Goal: Transaction & Acquisition: Register for event/course

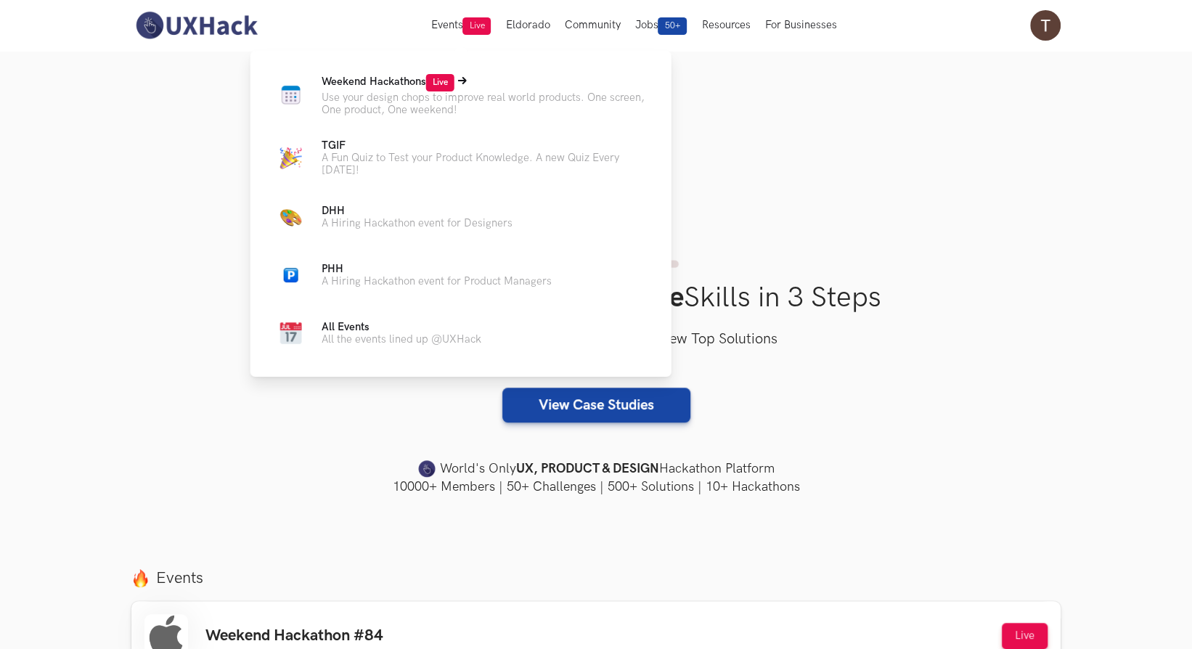
click at [441, 84] on span "Live" at bounding box center [440, 82] width 28 height 17
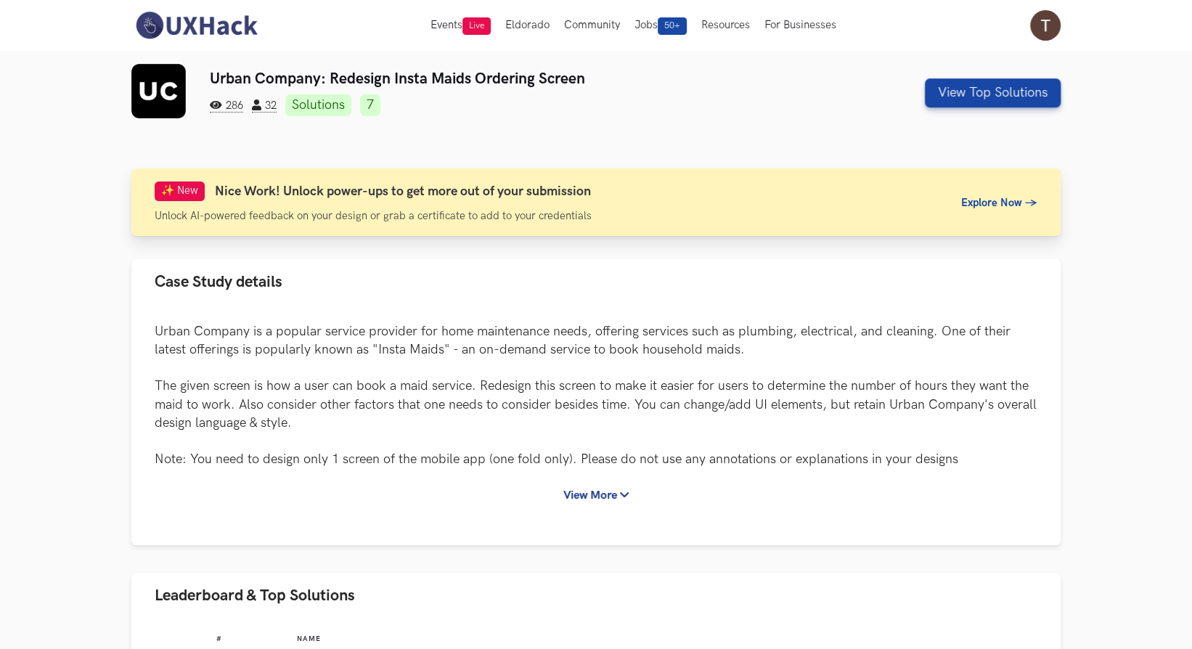
click at [983, 197] on span "Explore Now →" at bounding box center [999, 203] width 76 height 12
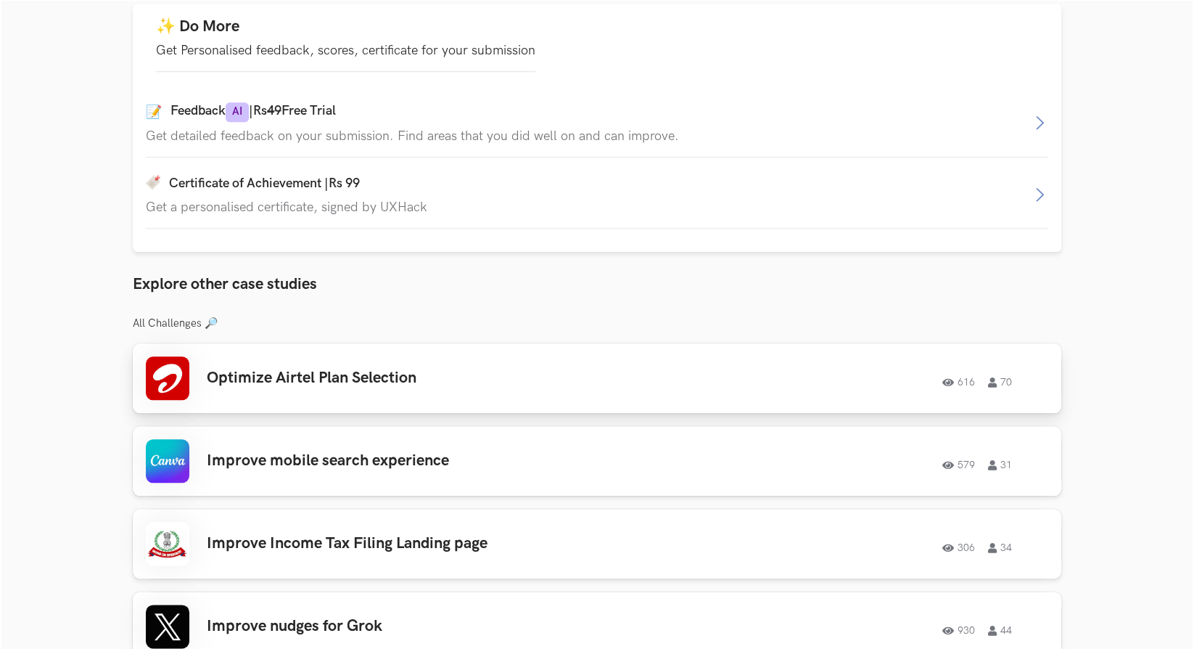
scroll to position [991, 0]
click at [737, 128] on p "Get detailed feedback on your submission. Find areas that you did well on and c…" at bounding box center [586, 135] width 885 height 15
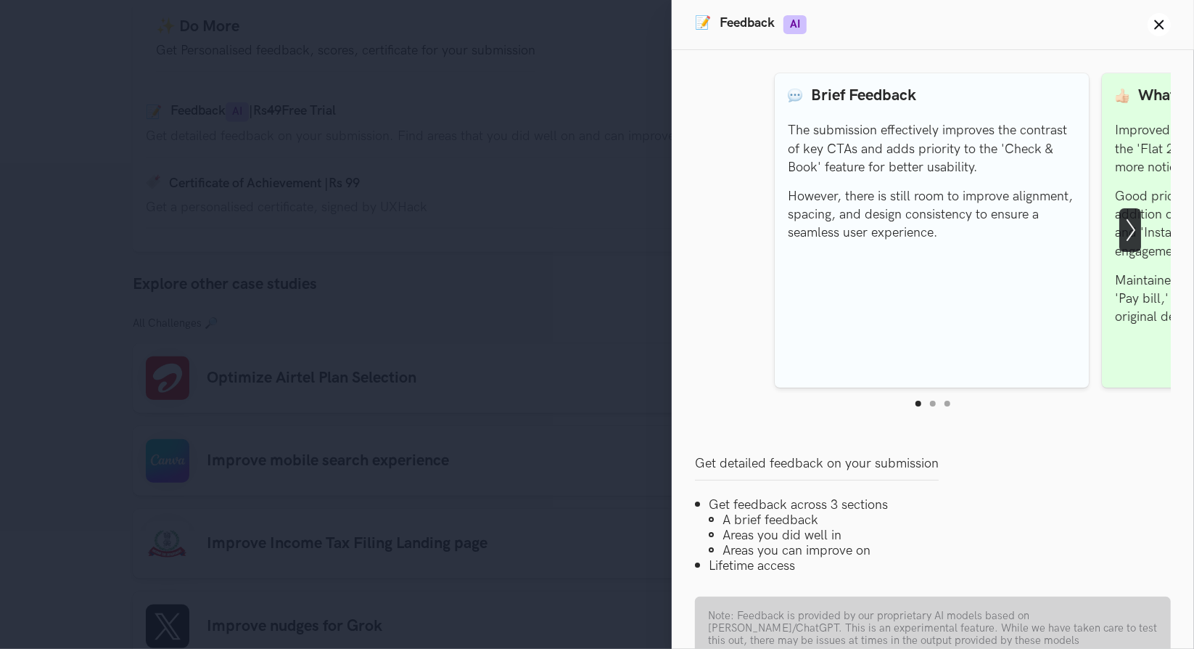
click at [1134, 221] on icon "Show next slide" at bounding box center [1131, 230] width 22 height 22
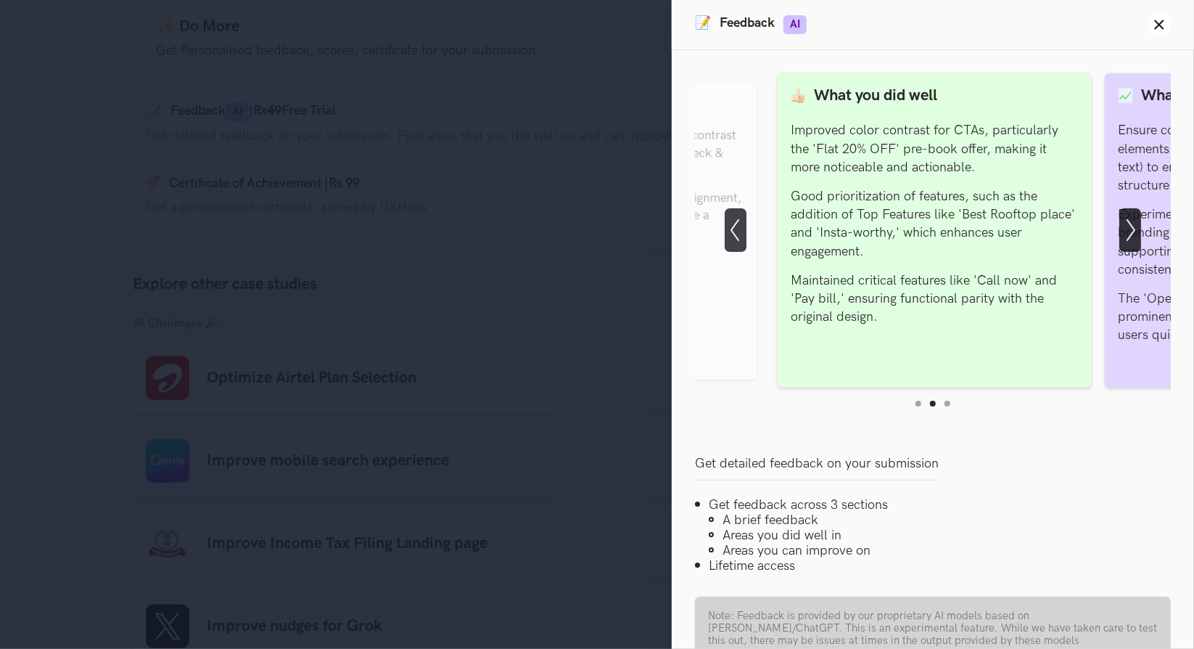
click at [1134, 221] on icon "Show next slide" at bounding box center [1131, 230] width 22 height 22
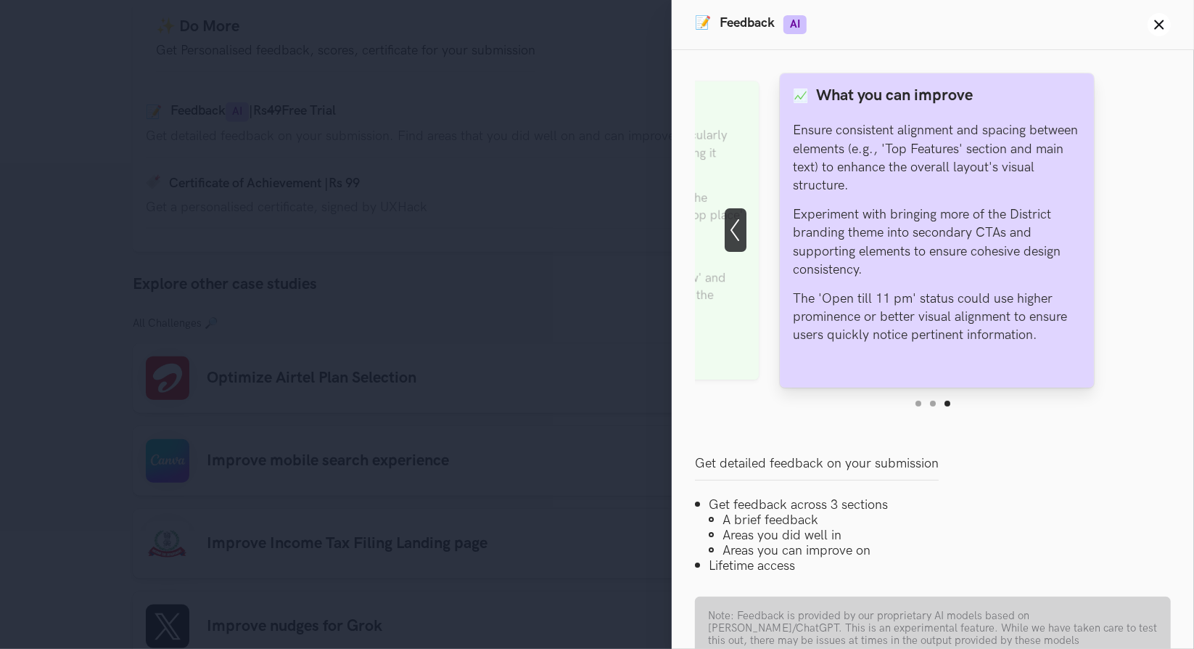
drag, startPoint x: 915, startPoint y: 130, endPoint x: 1010, endPoint y: 100, distance: 99.6
click at [1010, 100] on div "What you can improve Ensure consistent alignment and spacing between elements (…" at bounding box center [937, 230] width 288 height 288
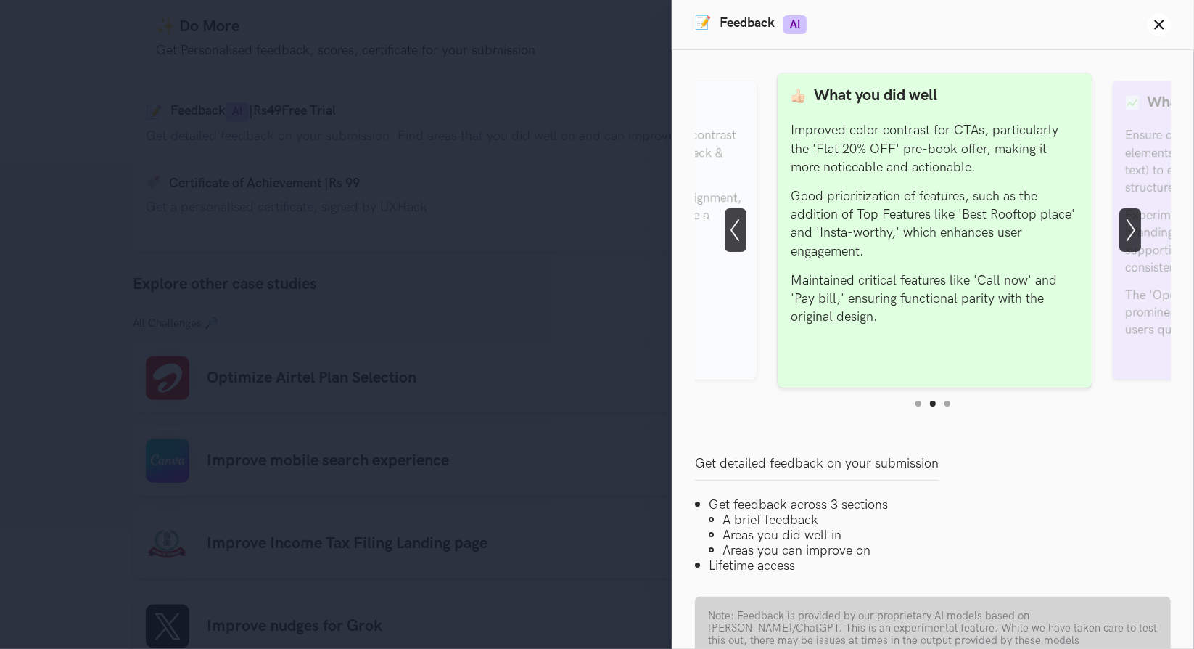
drag, startPoint x: 813, startPoint y: 179, endPoint x: 1187, endPoint y: 269, distance: 385.3
click at [1187, 269] on div "Feedback Preview Brief Feedback The submission effectively improves the contras…" at bounding box center [933, 349] width 523 height 599
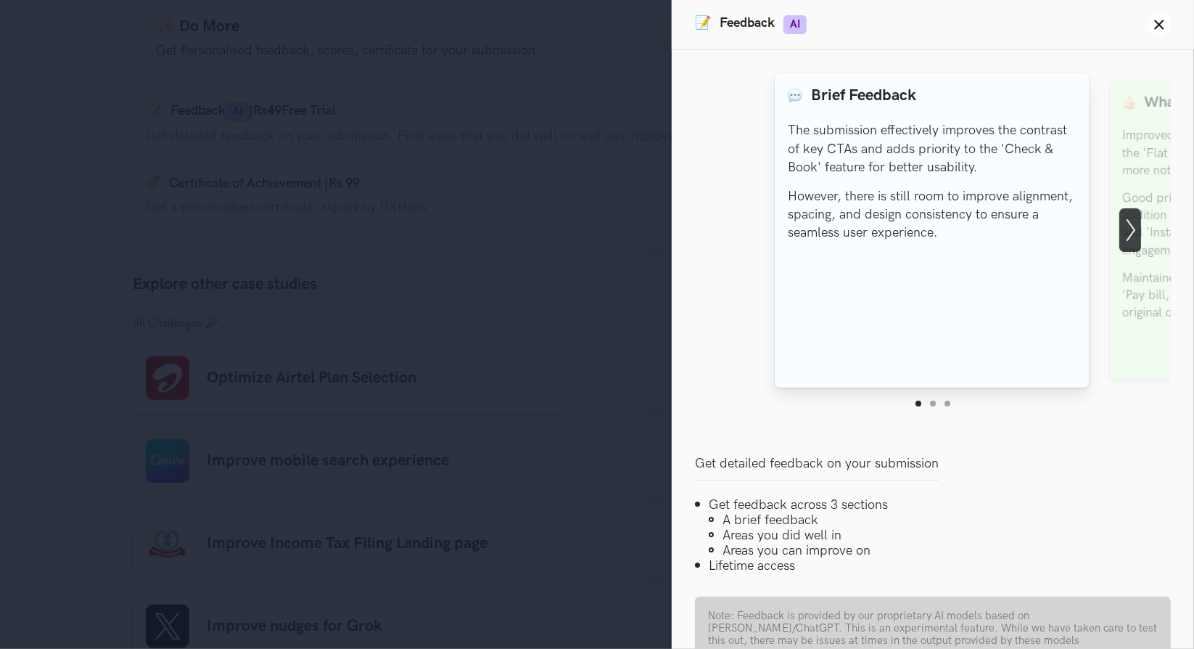
click at [993, 249] on div "Brief Feedback The submission effectively improves the contrast of key CTAs and…" at bounding box center [932, 230] width 288 height 288
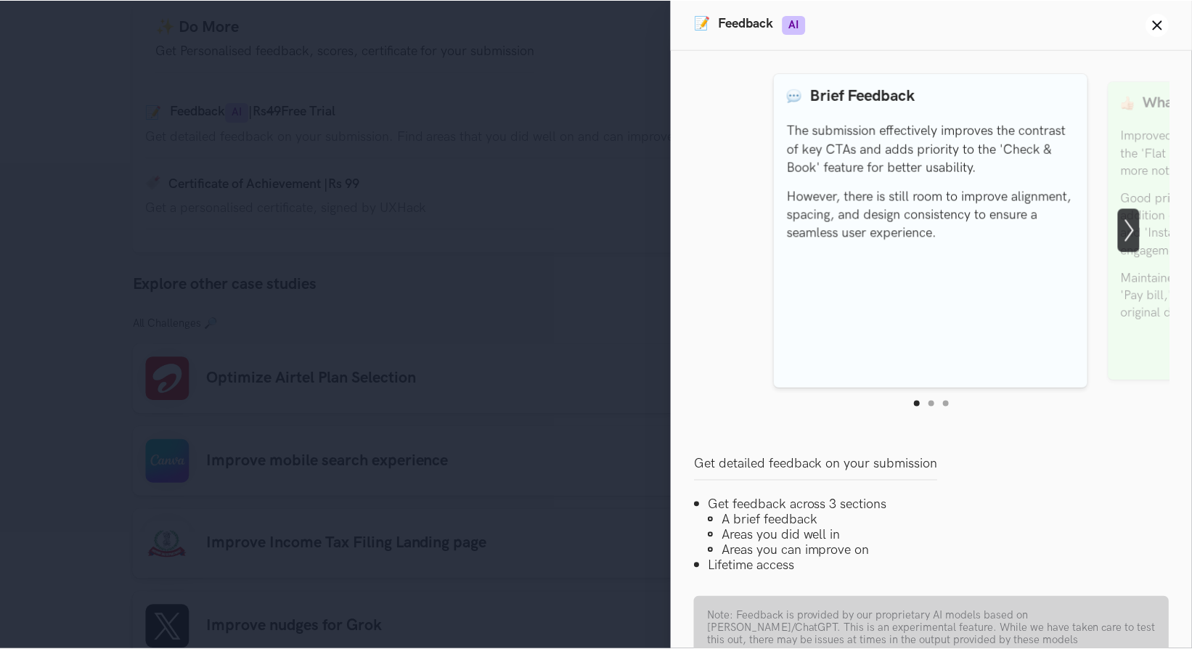
scroll to position [88, 0]
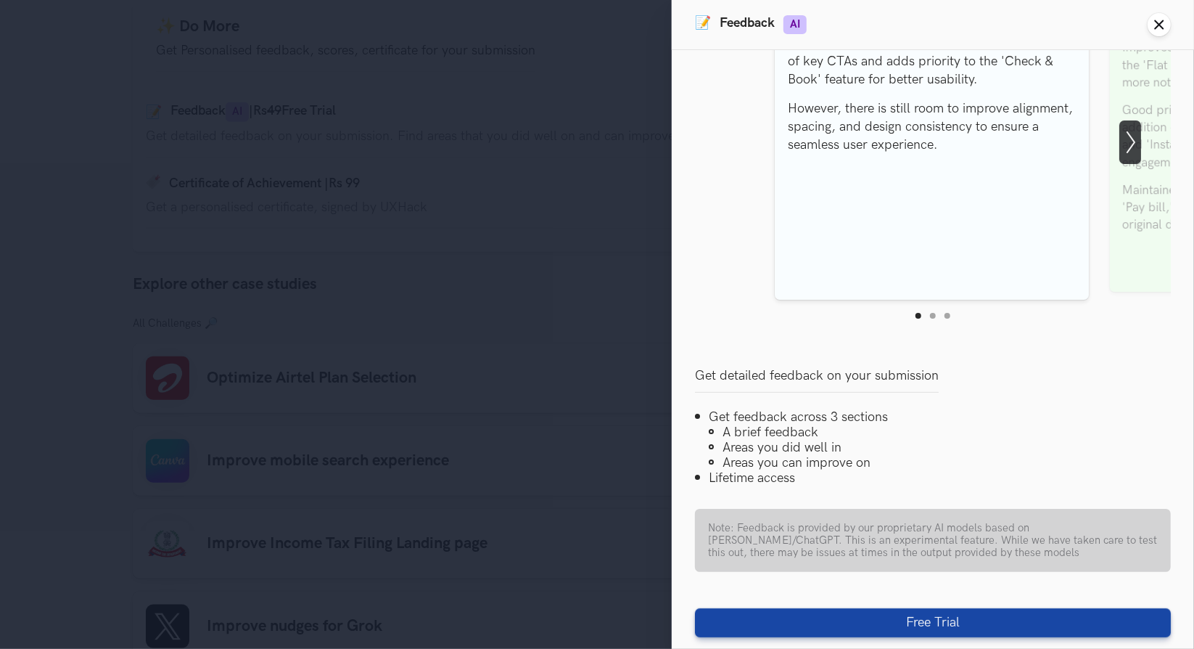
click at [1155, 22] on icon "Close panel" at bounding box center [1160, 25] width 12 height 12
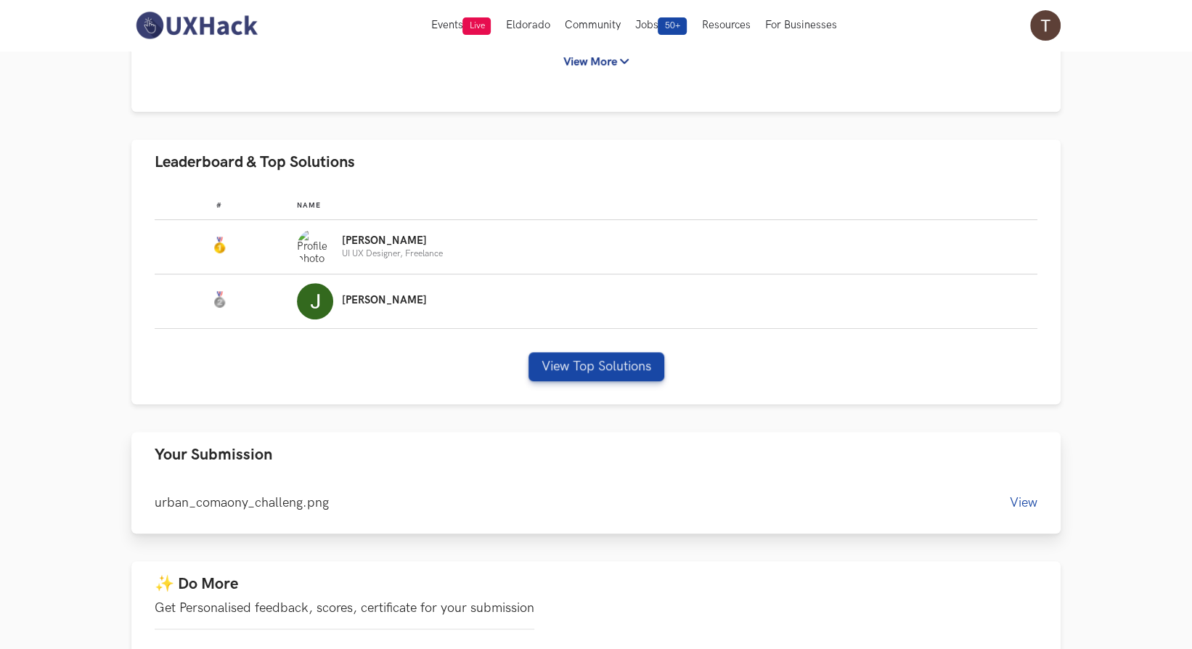
scroll to position [433, 0]
click at [1017, 497] on button "View" at bounding box center [1023, 503] width 28 height 15
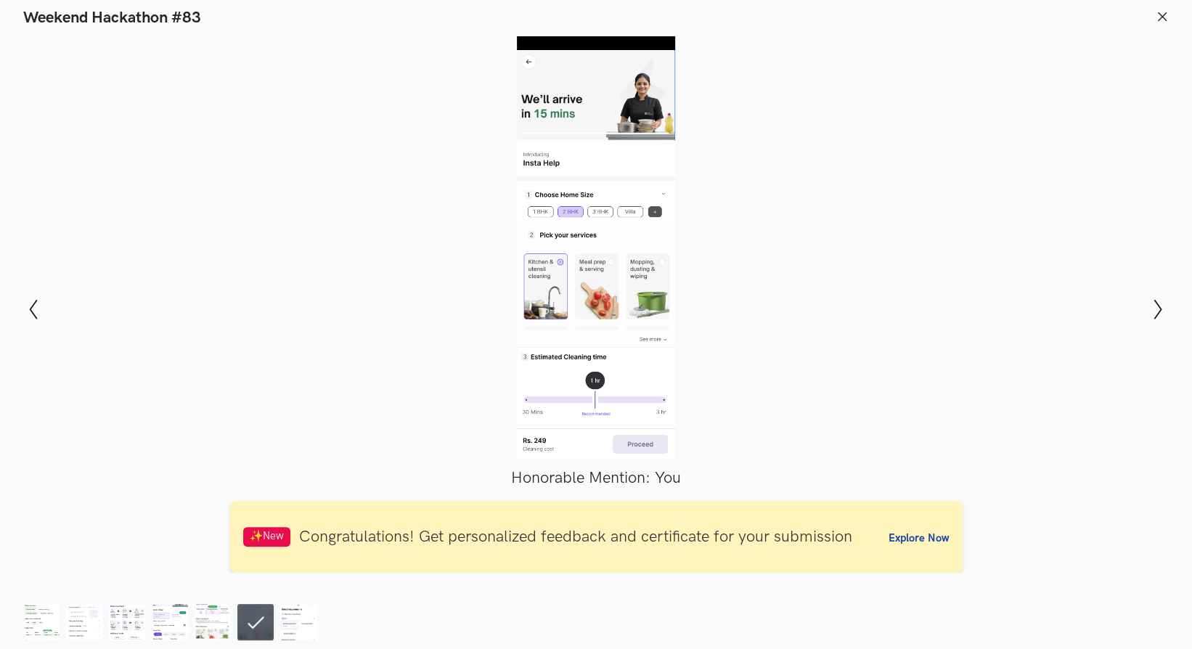
click at [1171, 13] on header "Weekend Hackathon #83" at bounding box center [596, 14] width 1192 height 28
click at [1165, 17] on icon at bounding box center [1161, 16] width 13 height 13
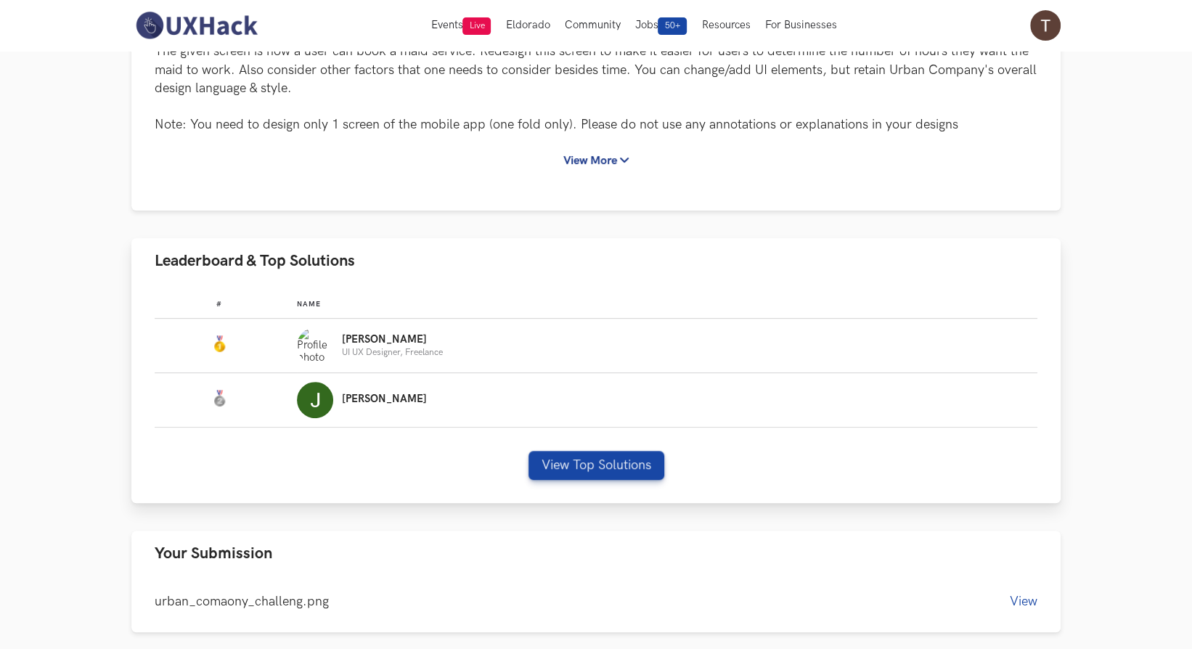
scroll to position [335, 0]
click at [581, 457] on button "View Top Solutions" at bounding box center [596, 465] width 136 height 29
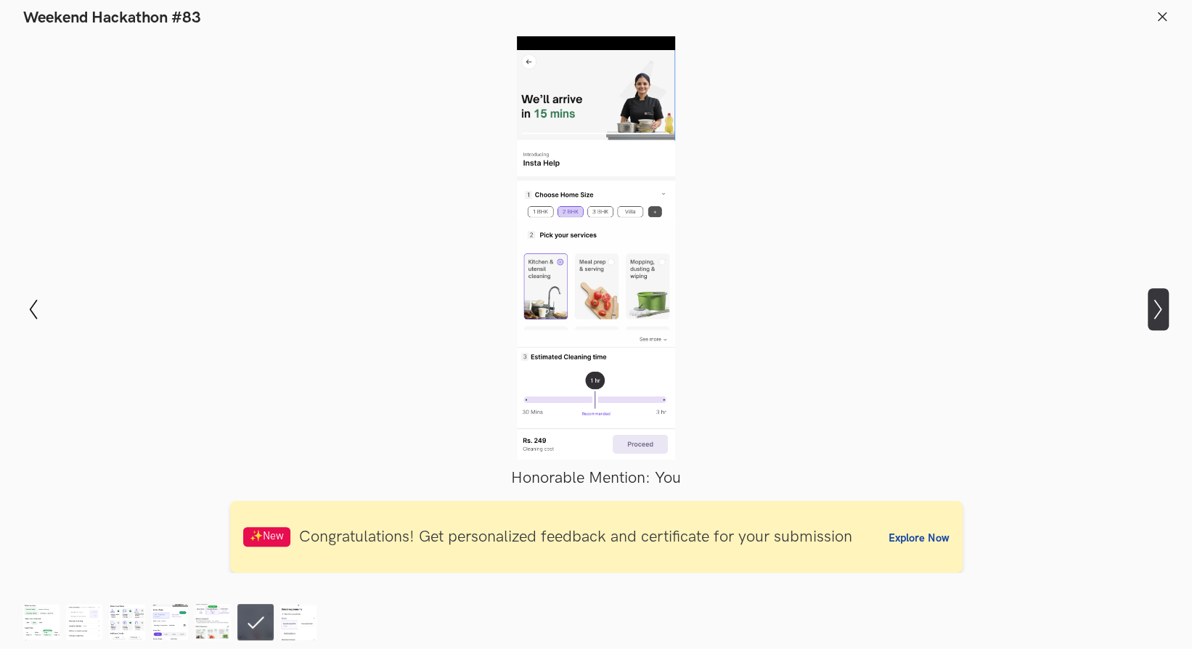
click at [1150, 318] on icon "Show next slide" at bounding box center [1157, 309] width 21 height 21
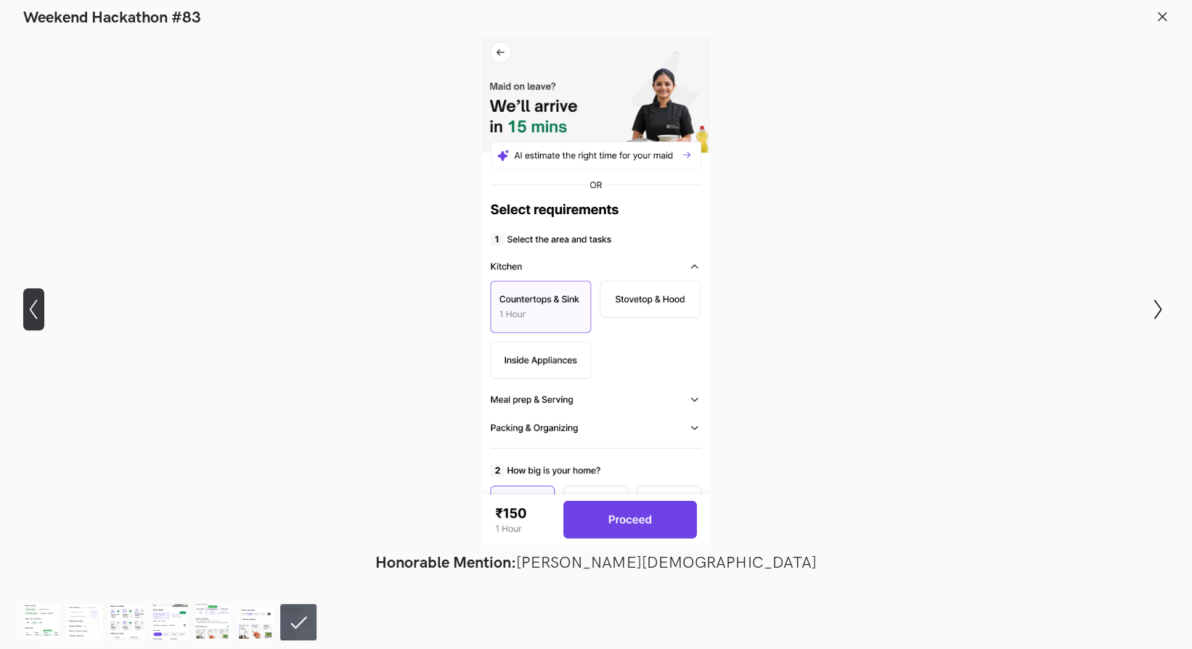
click at [27, 299] on button "Show previous slide" at bounding box center [33, 309] width 21 height 42
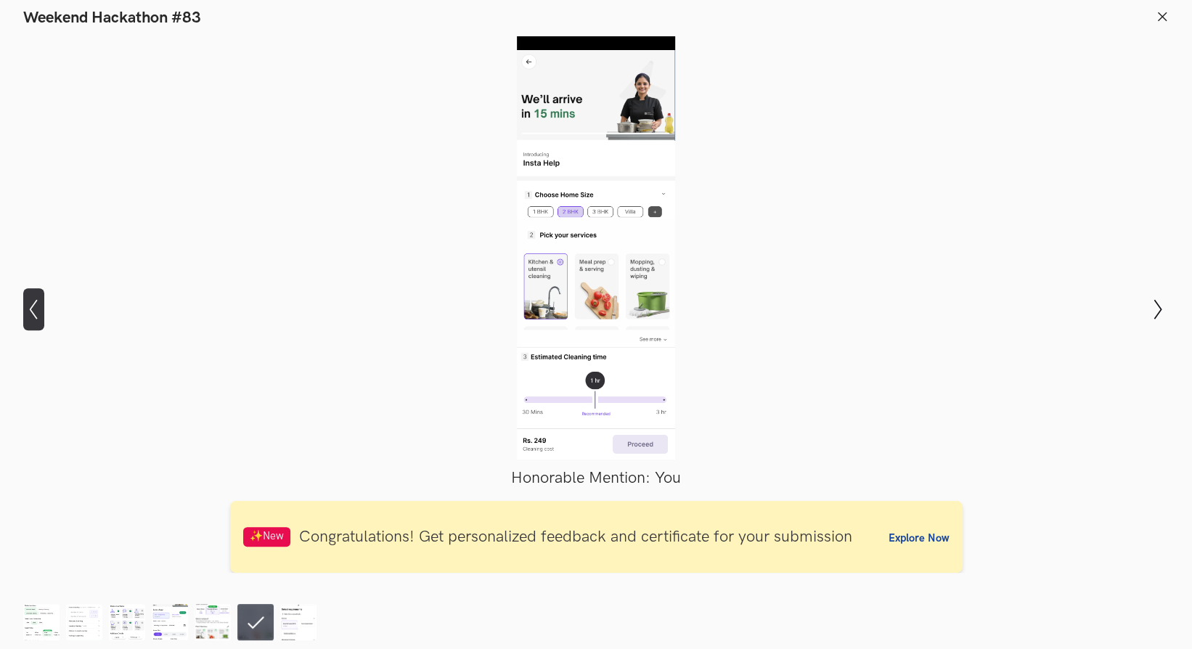
click at [38, 303] on icon "Show previous slide" at bounding box center [33, 309] width 21 height 21
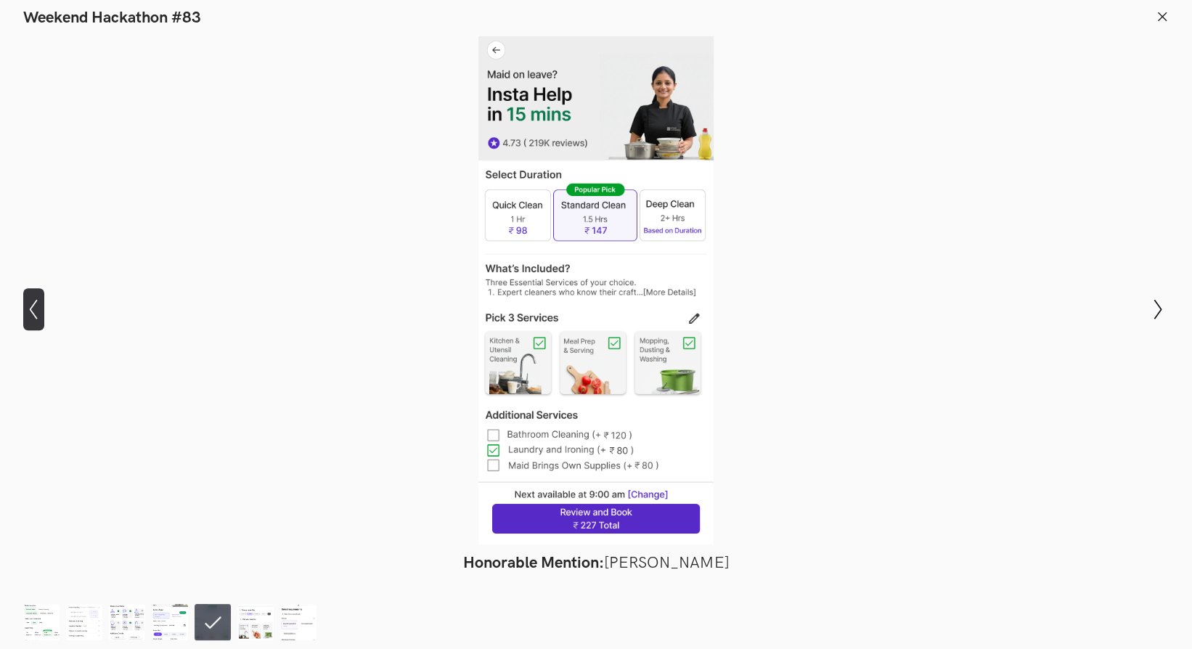
click at [31, 319] on icon "Show previous slide" at bounding box center [33, 309] width 21 height 21
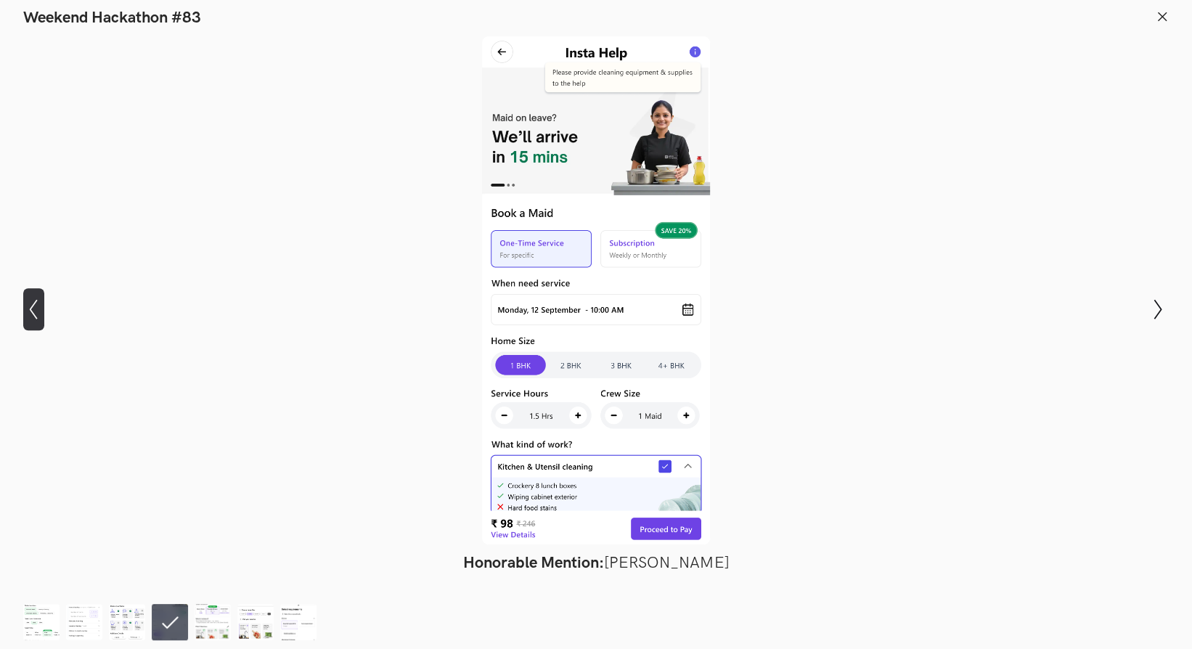
click at [31, 319] on icon "Show previous slide" at bounding box center [33, 309] width 21 height 21
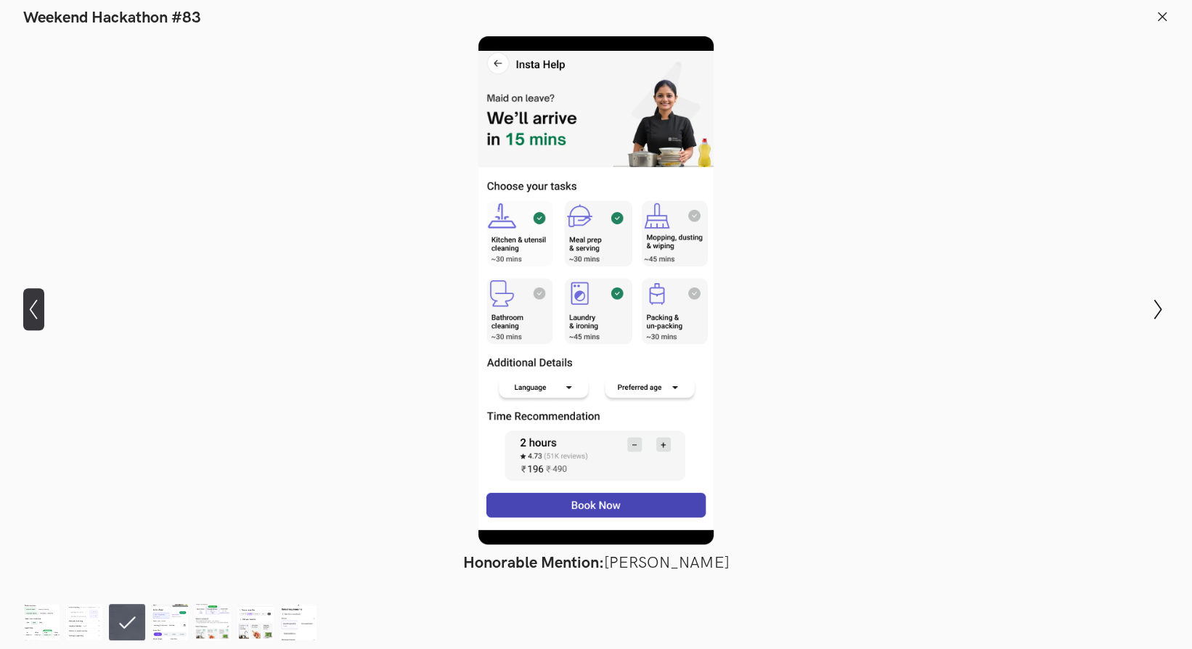
click at [31, 319] on icon "Show previous slide" at bounding box center [33, 309] width 21 height 21
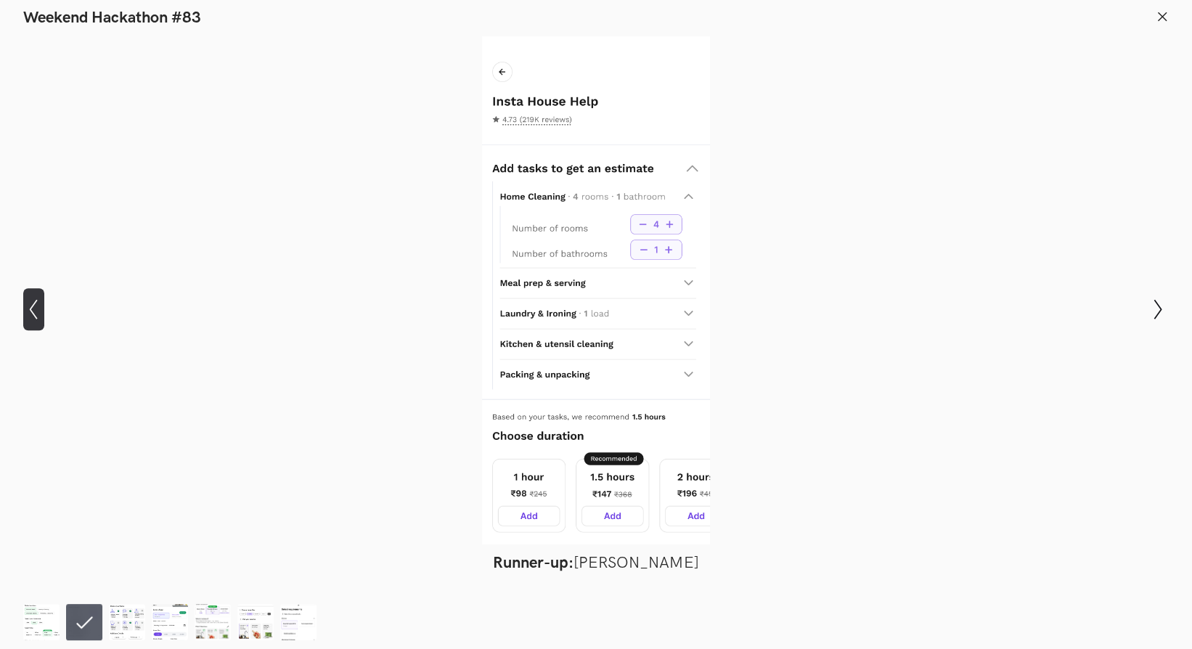
click at [31, 319] on icon "Show previous slide" at bounding box center [33, 309] width 21 height 21
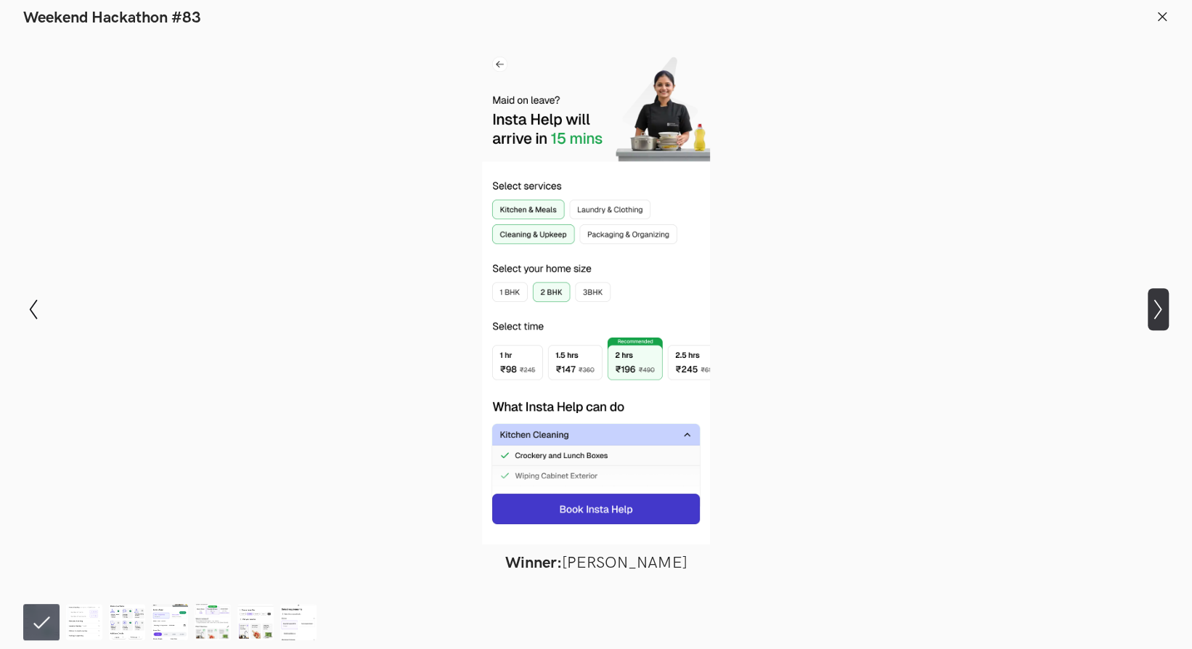
click at [1155, 304] on icon "Show next slide" at bounding box center [1157, 309] width 21 height 21
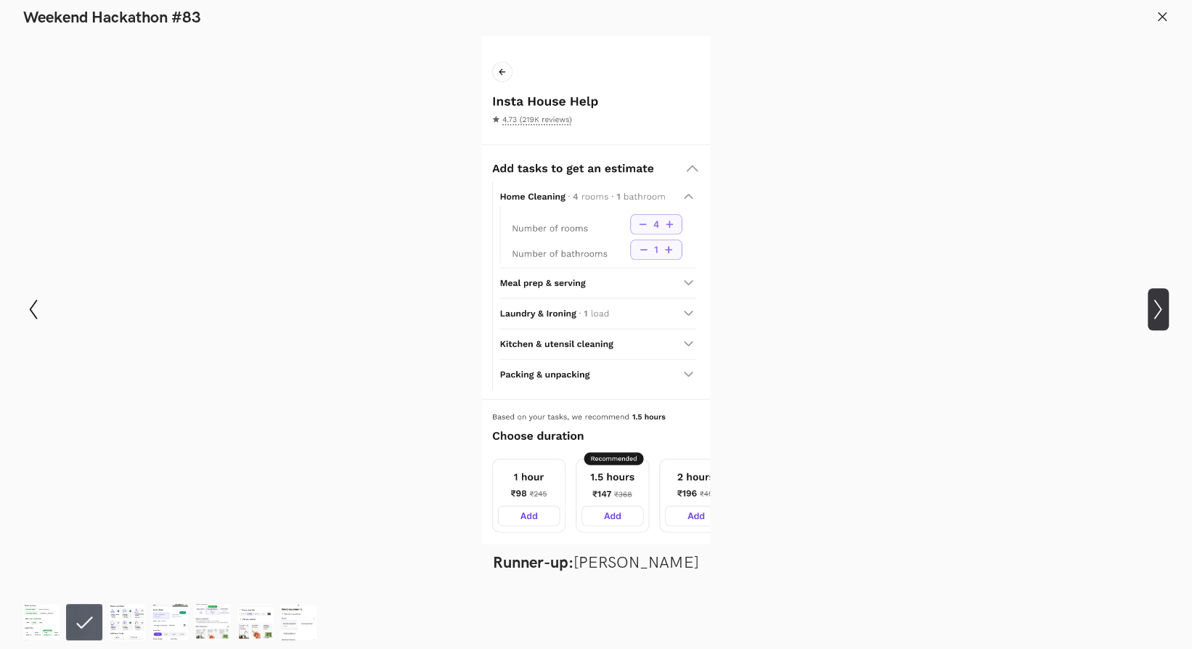
click at [1155, 304] on icon "Show next slide" at bounding box center [1157, 309] width 21 height 21
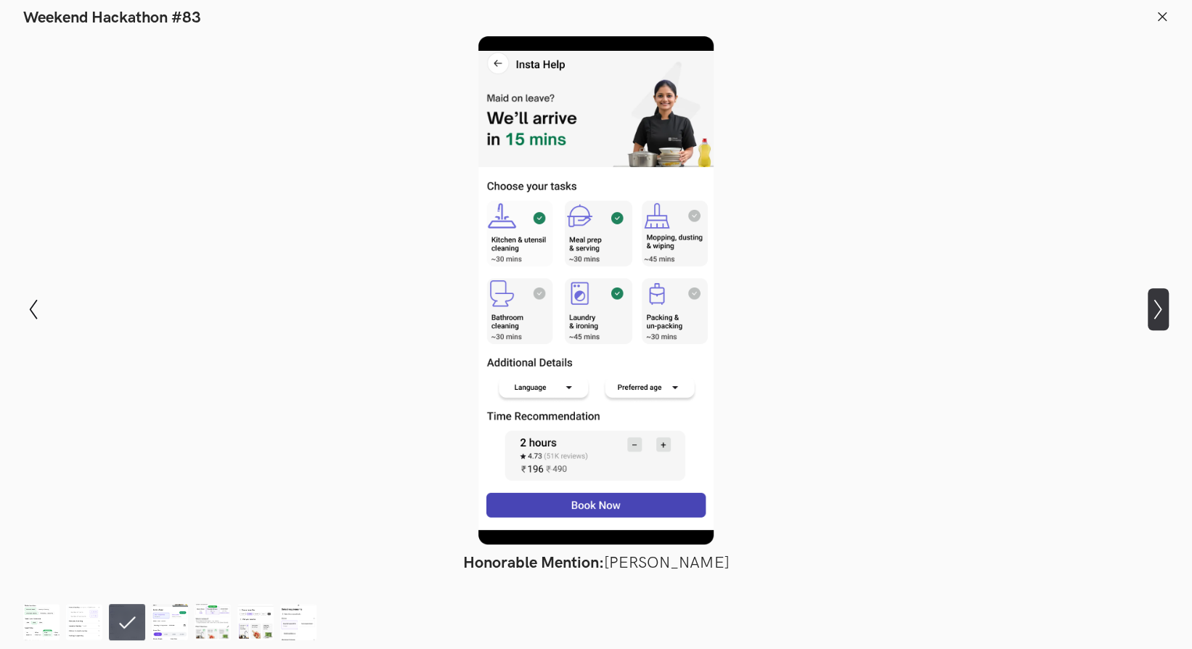
click at [1155, 304] on icon "Show next slide" at bounding box center [1157, 309] width 21 height 21
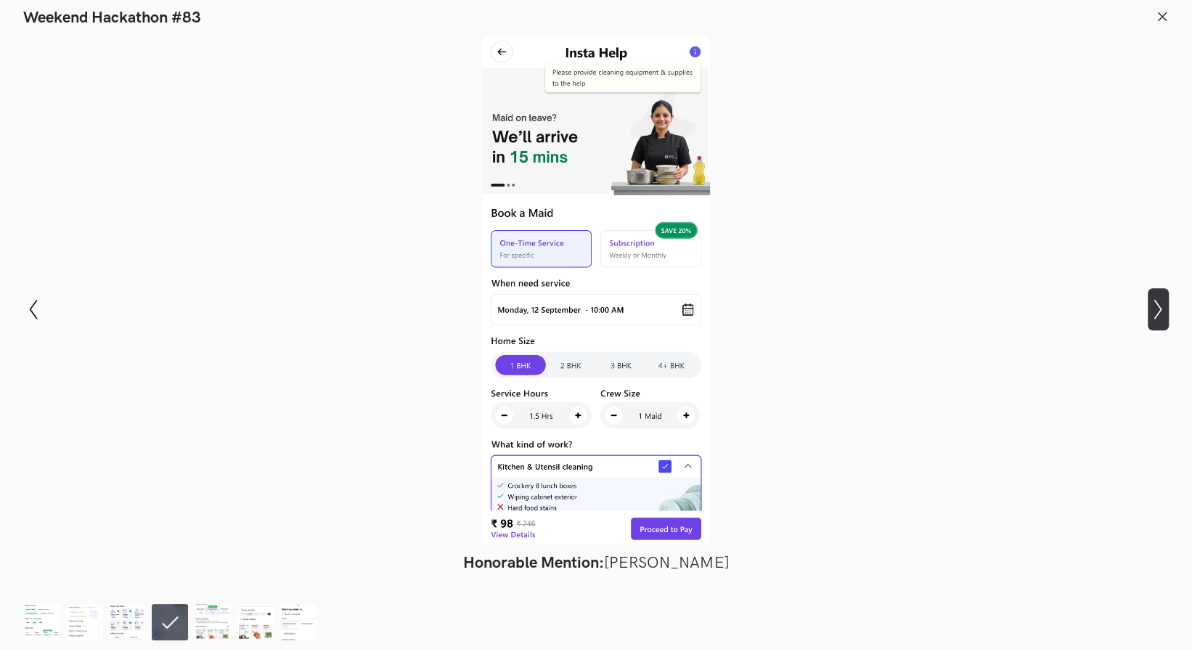
click at [1155, 304] on icon "Show next slide" at bounding box center [1157, 309] width 21 height 21
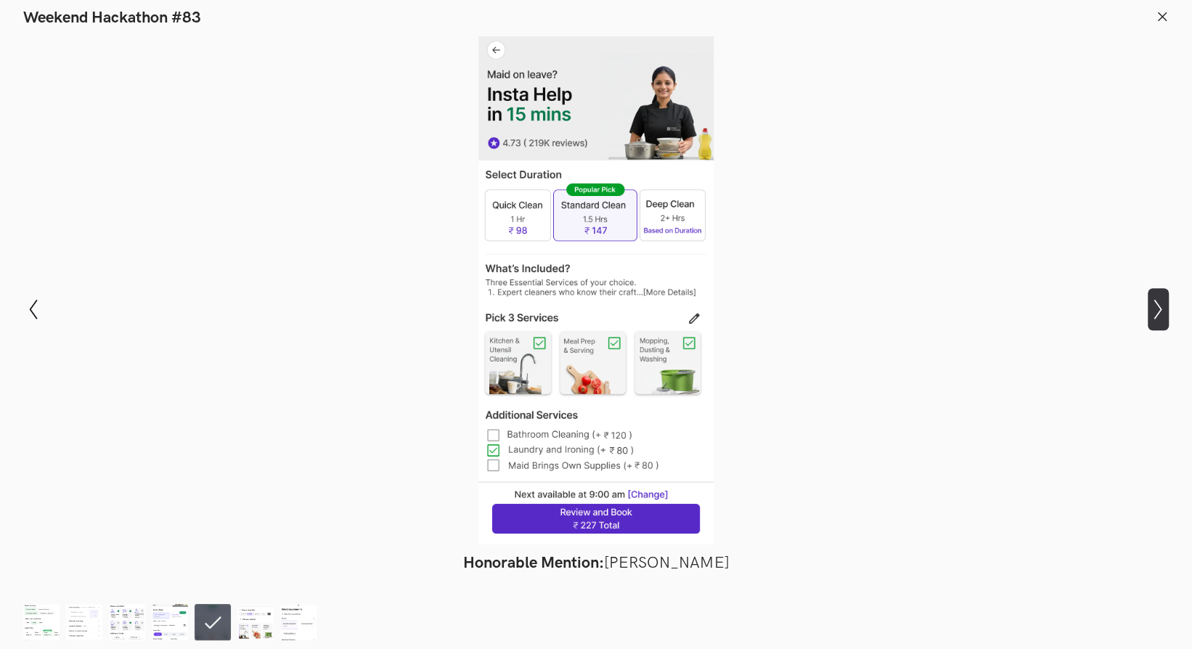
click at [1155, 304] on icon "Show next slide" at bounding box center [1157, 309] width 21 height 21
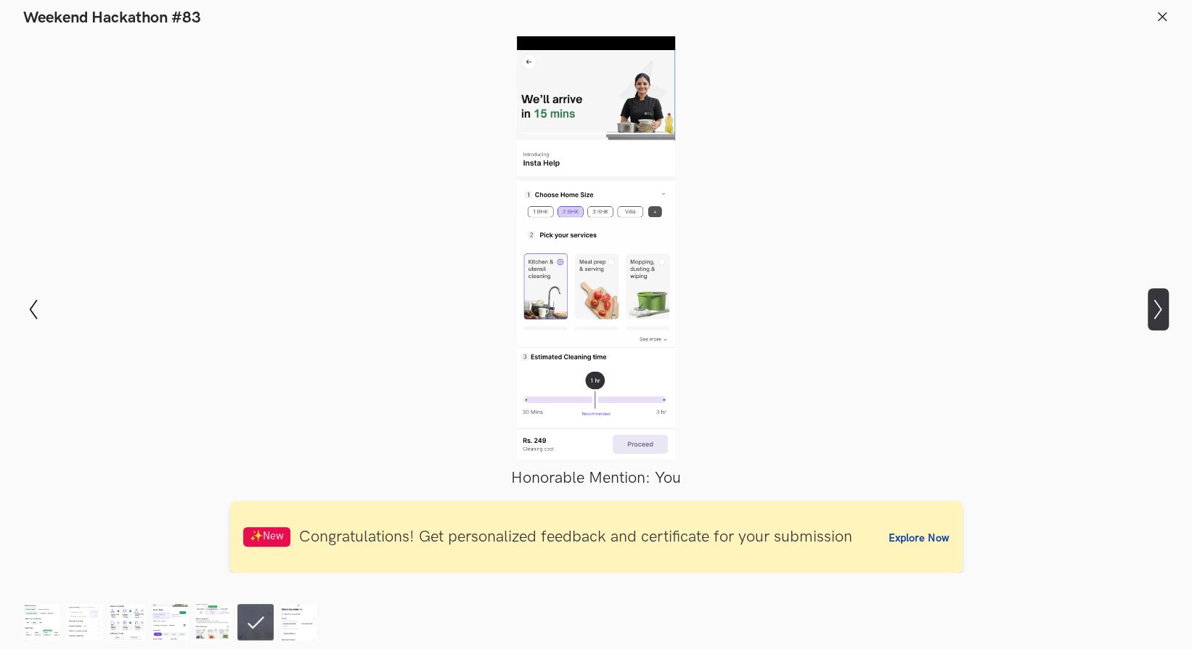
click at [1155, 304] on icon "Show next slide" at bounding box center [1157, 309] width 21 height 21
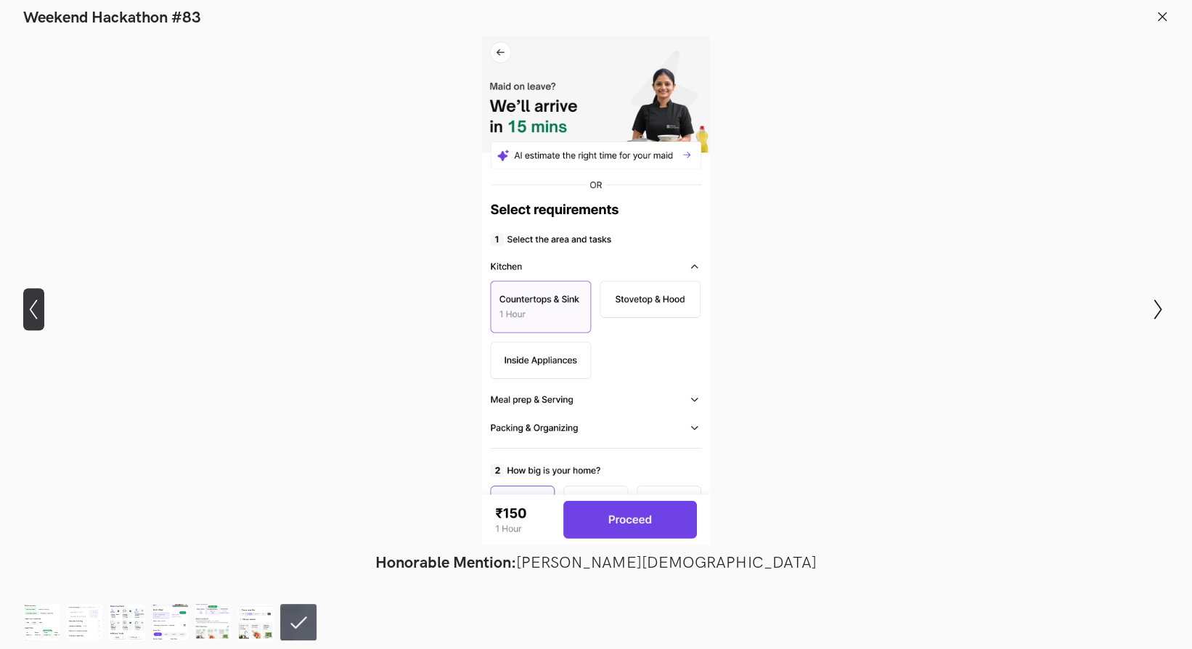
click at [28, 308] on icon "Show previous slide" at bounding box center [33, 309] width 21 height 21
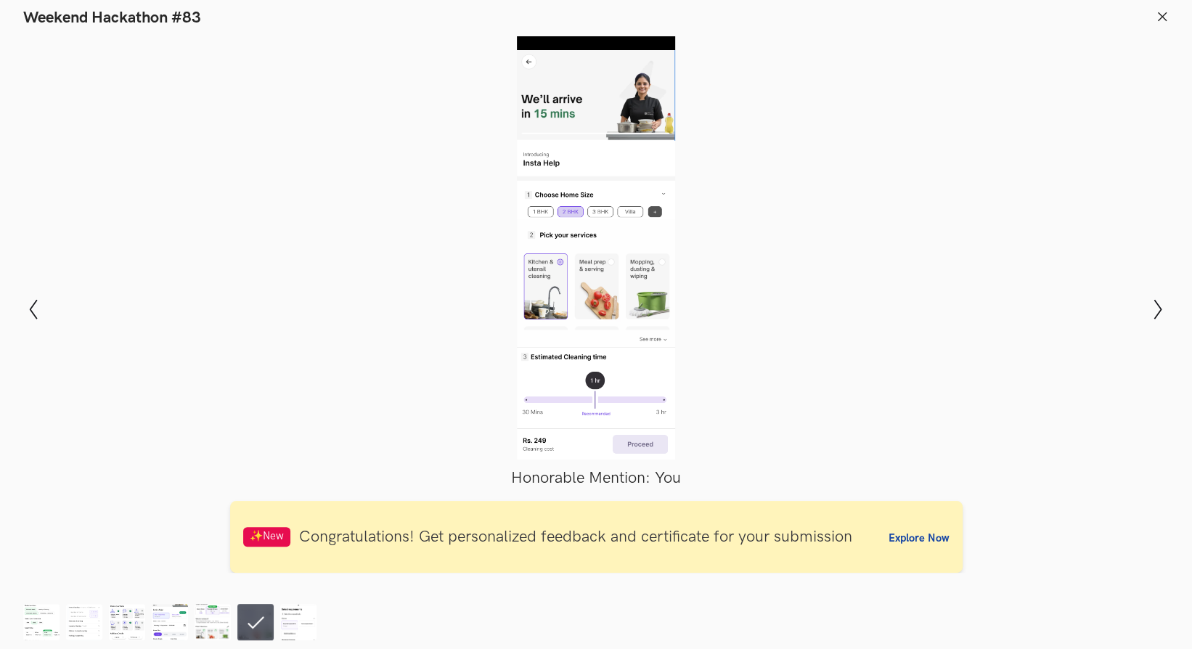
click at [1161, 16] on line at bounding box center [1162, 16] width 8 height 8
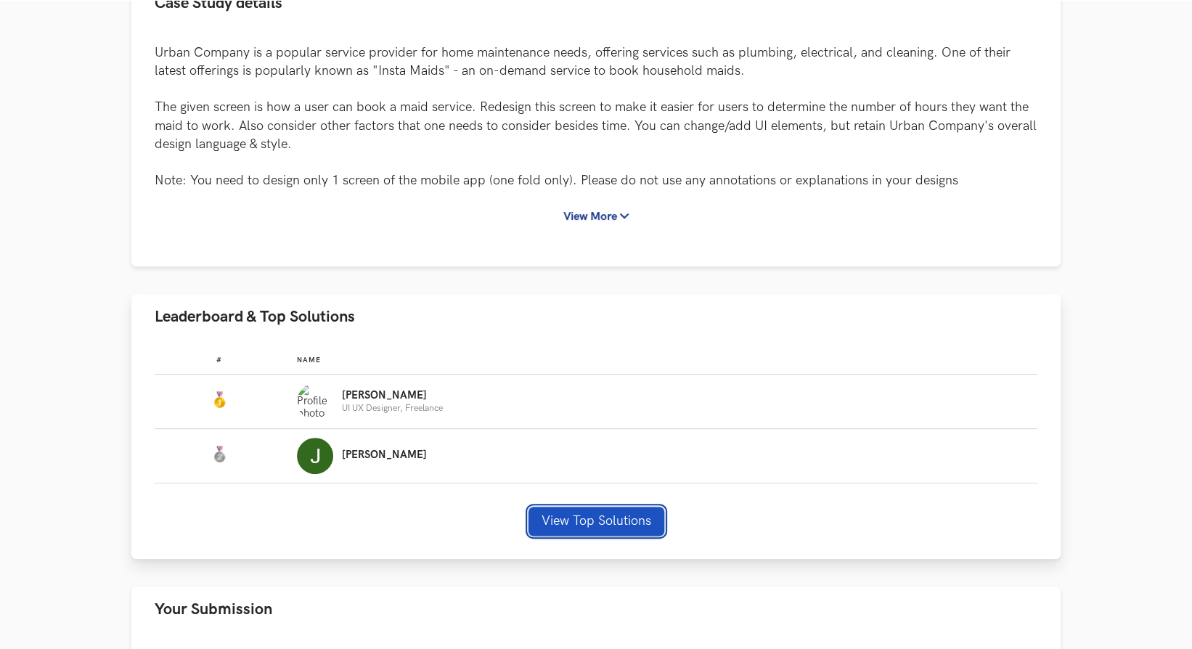
scroll to position [0, 0]
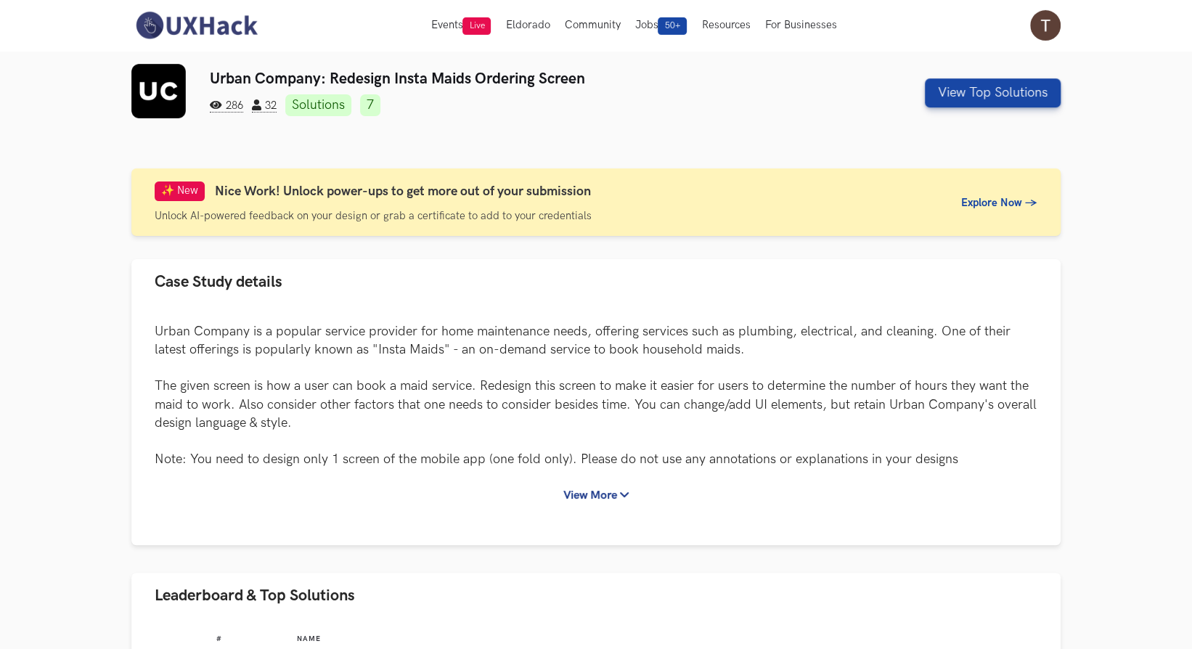
click at [344, 110] on link "Solutions" at bounding box center [318, 105] width 66 height 22
click at [374, 107] on link "7" at bounding box center [370, 105] width 20 height 22
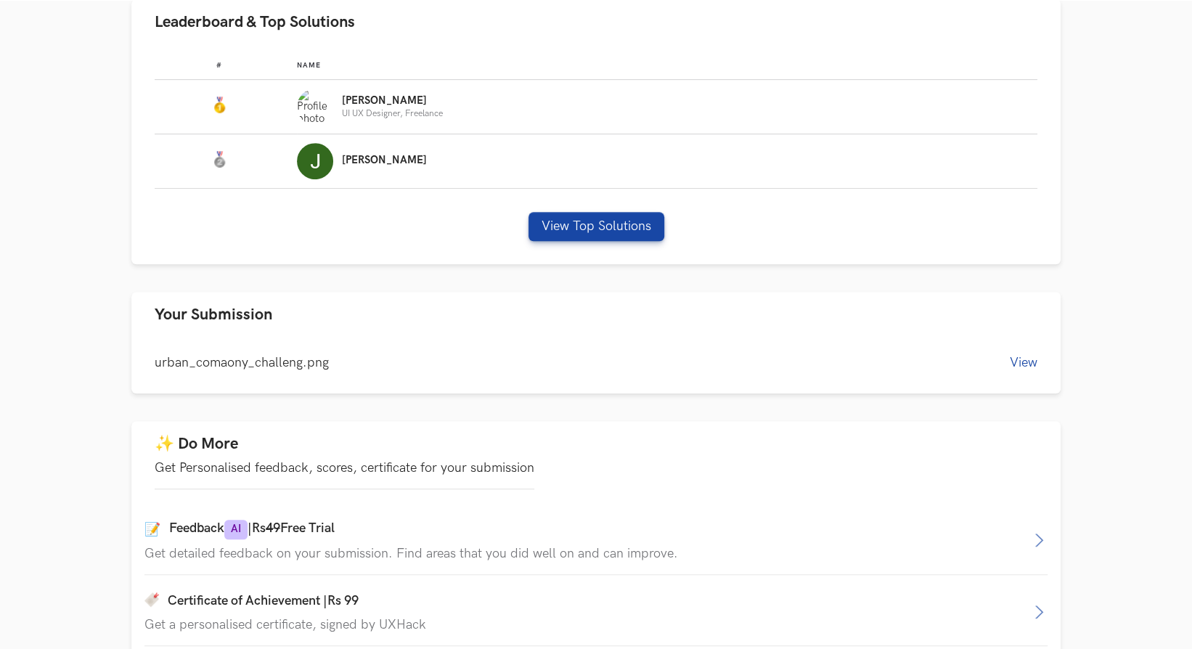
scroll to position [572, 0]
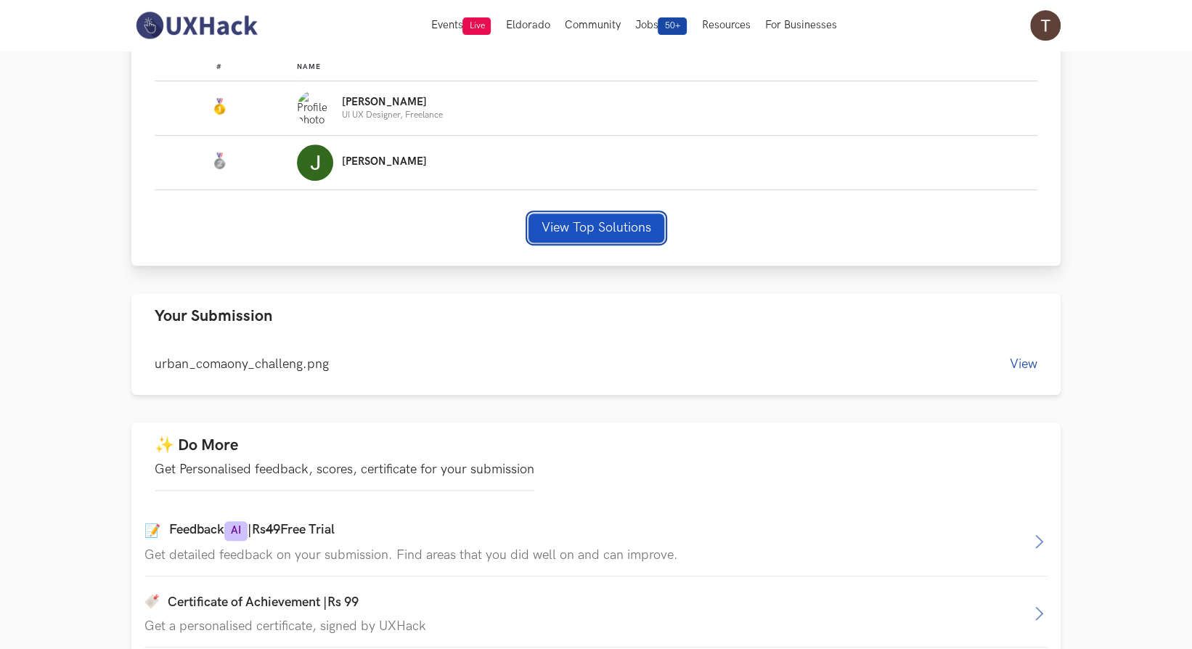
click at [560, 230] on button "View Top Solutions" at bounding box center [596, 227] width 136 height 29
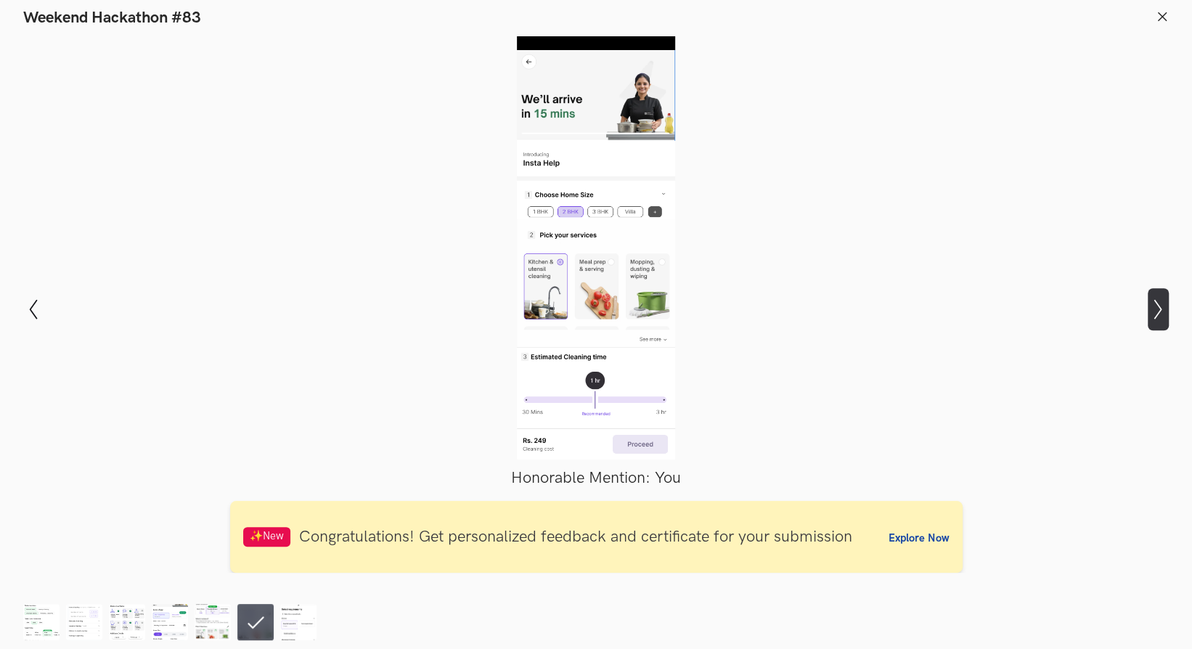
click at [1165, 319] on icon "Show next slide" at bounding box center [1157, 309] width 21 height 21
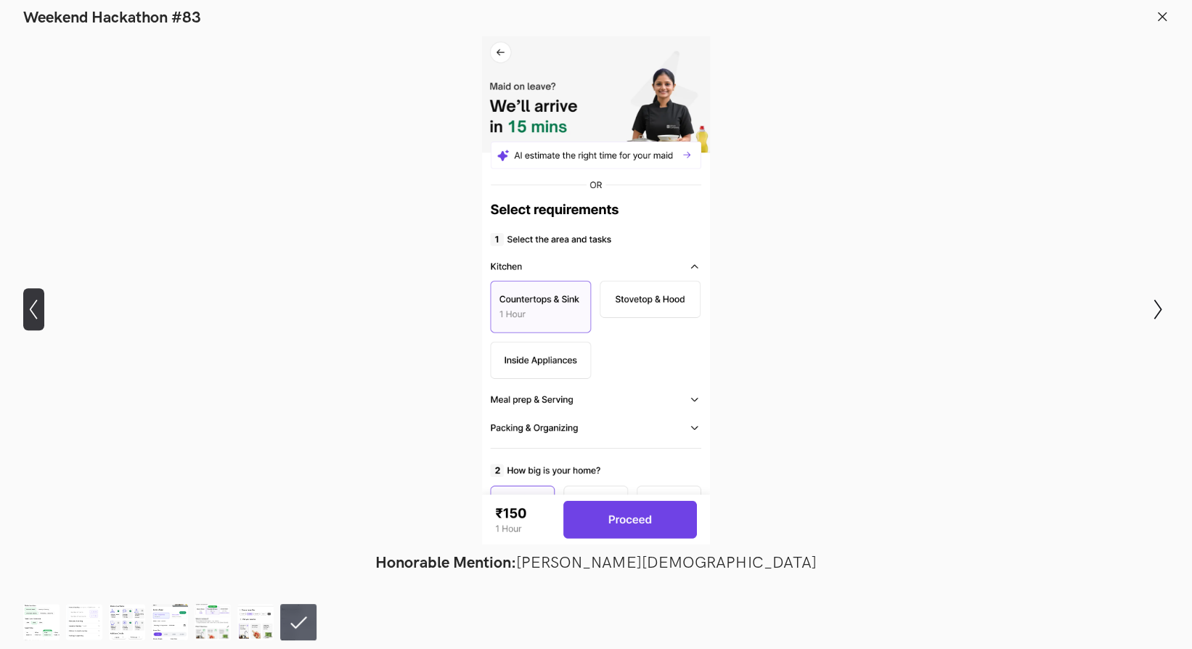
click at [25, 303] on icon "Show previous slide" at bounding box center [33, 309] width 21 height 21
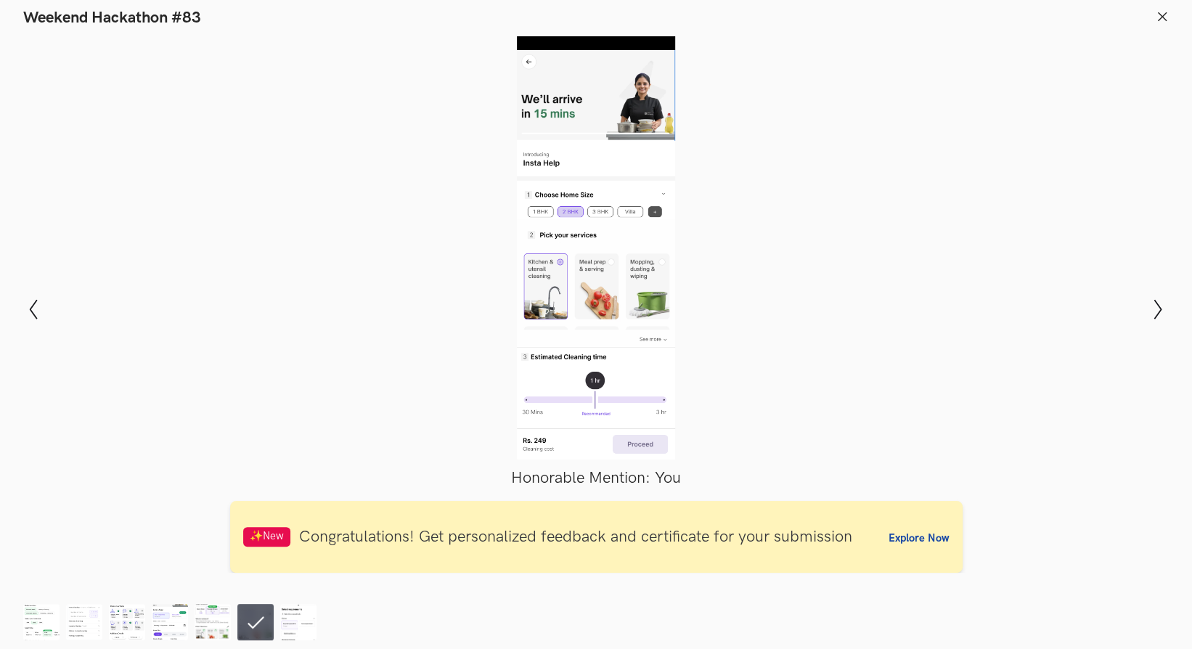
click at [1161, 15] on line at bounding box center [1162, 16] width 8 height 8
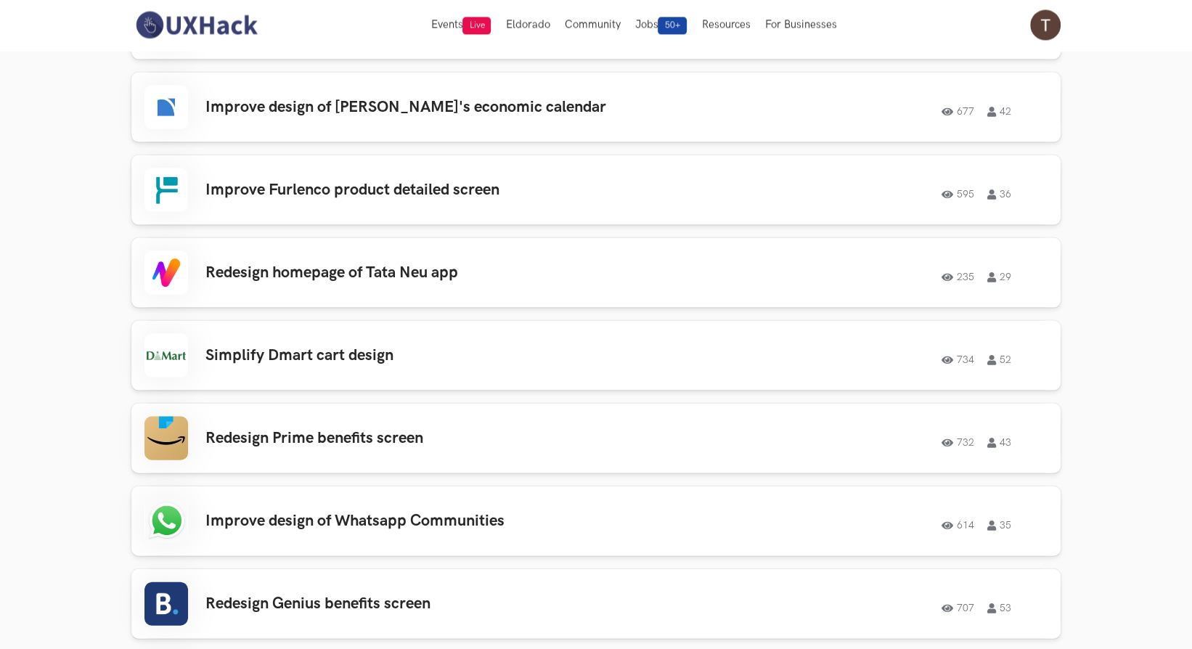
scroll to position [0, 0]
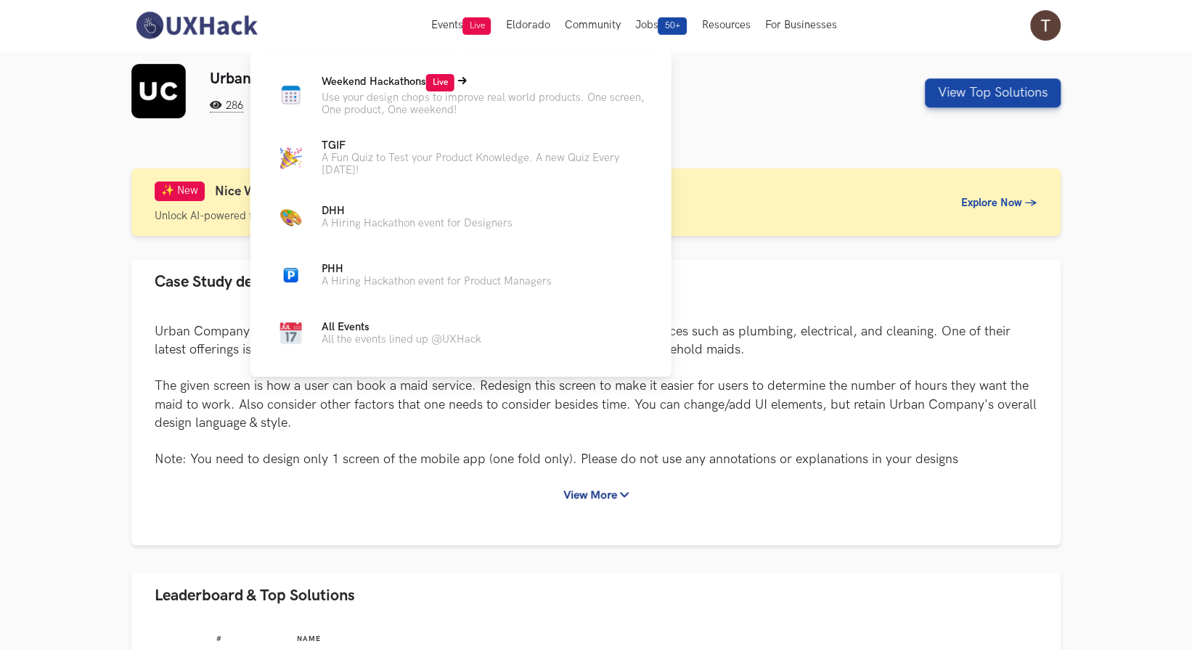
click at [376, 91] on p "Use your design chops to improve real world products. One screen, One product, …" at bounding box center [484, 103] width 327 height 25
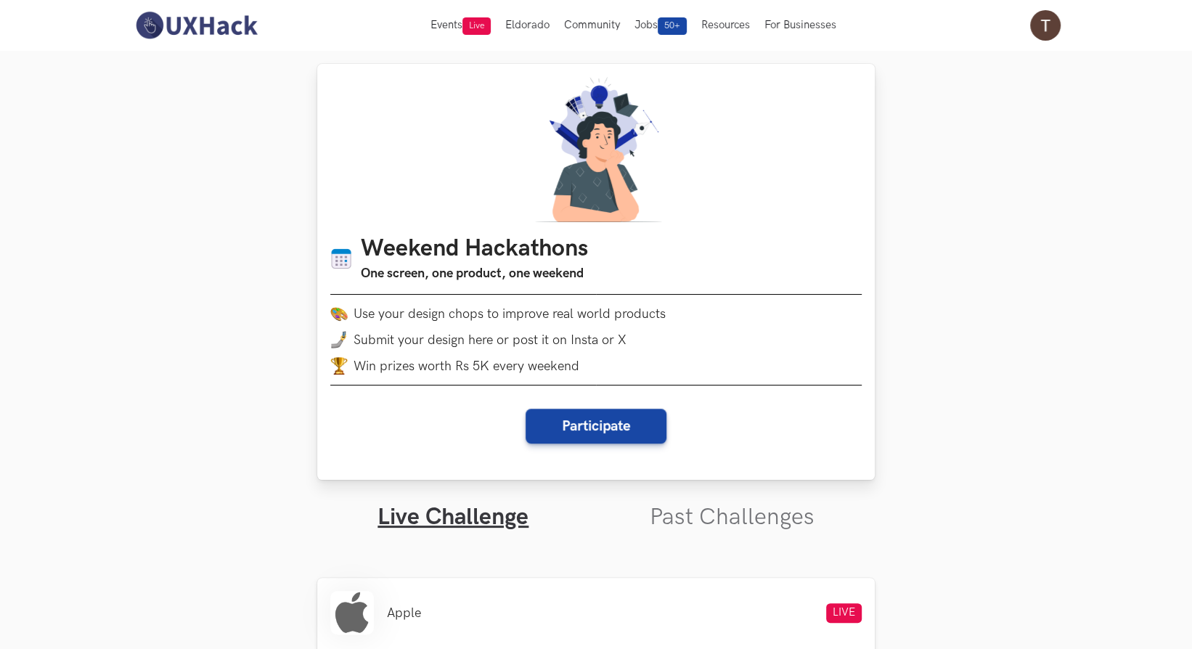
scroll to position [27, 0]
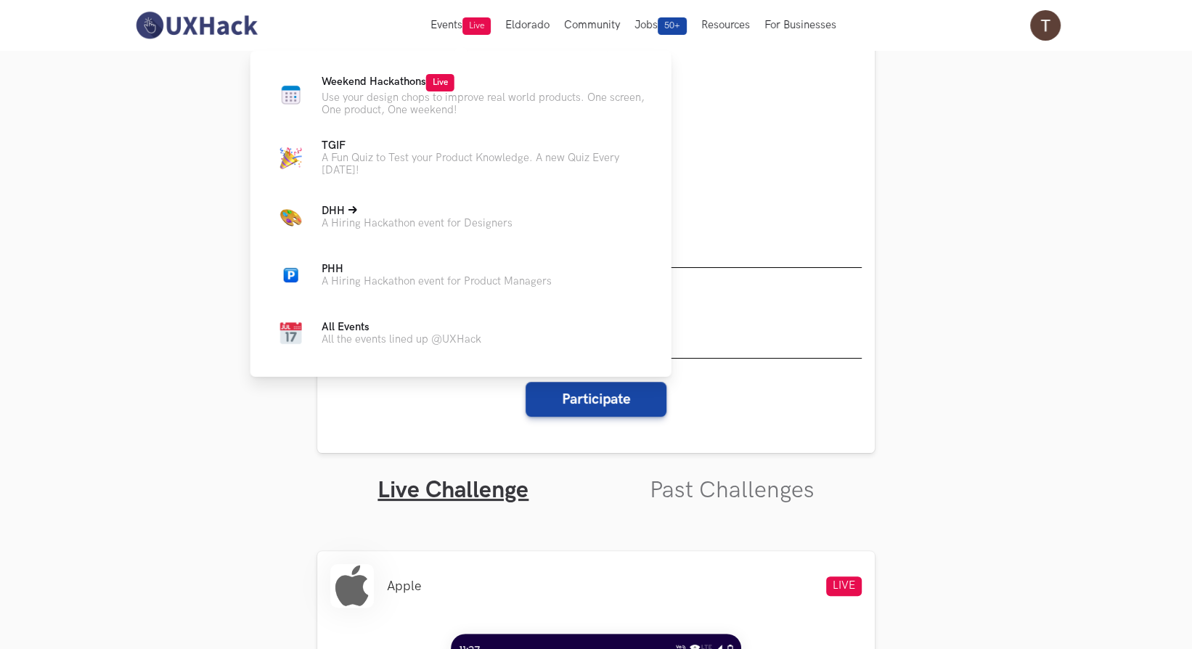
click at [385, 227] on p "A Hiring Hackathon event for Designers" at bounding box center [416, 223] width 191 height 12
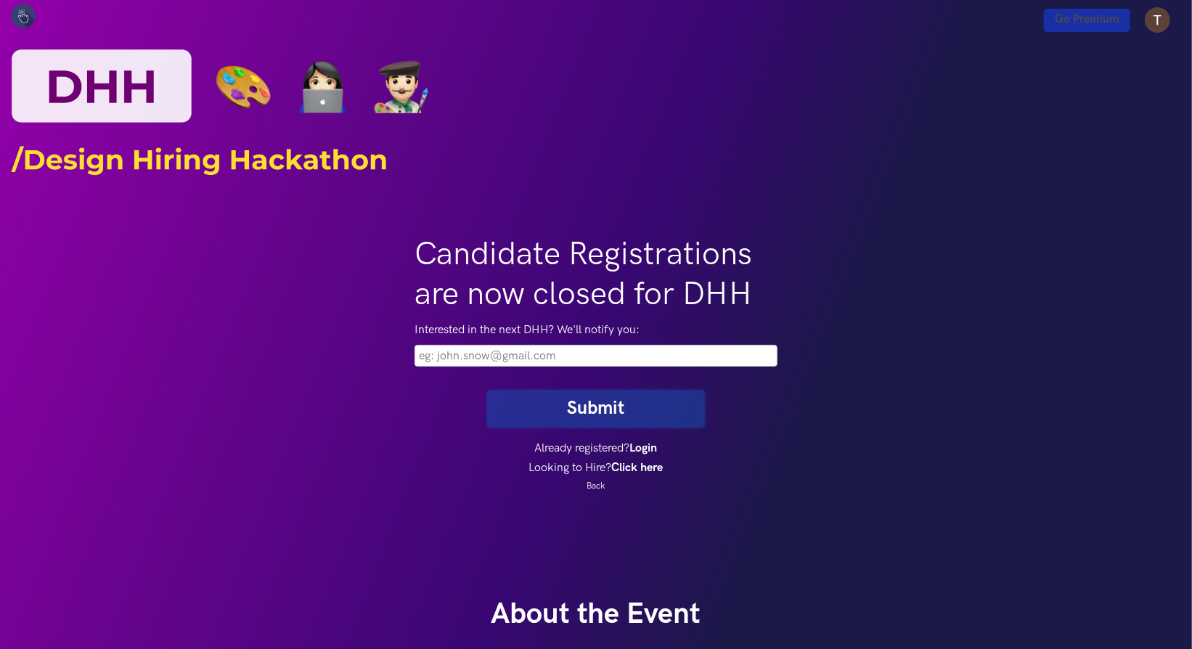
click at [453, 349] on input "email" at bounding box center [595, 356] width 363 height 22
type input "t"
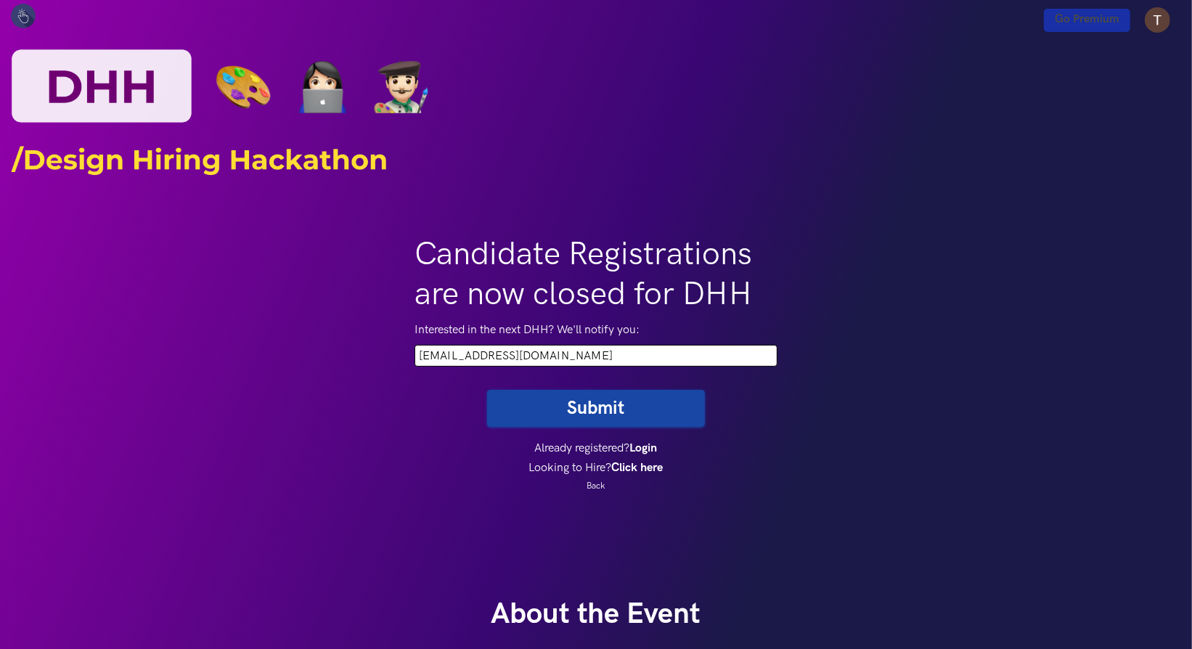
type input "workwithtanyac@gmail.com"
click at [636, 399] on button "Submit" at bounding box center [596, 408] width 218 height 37
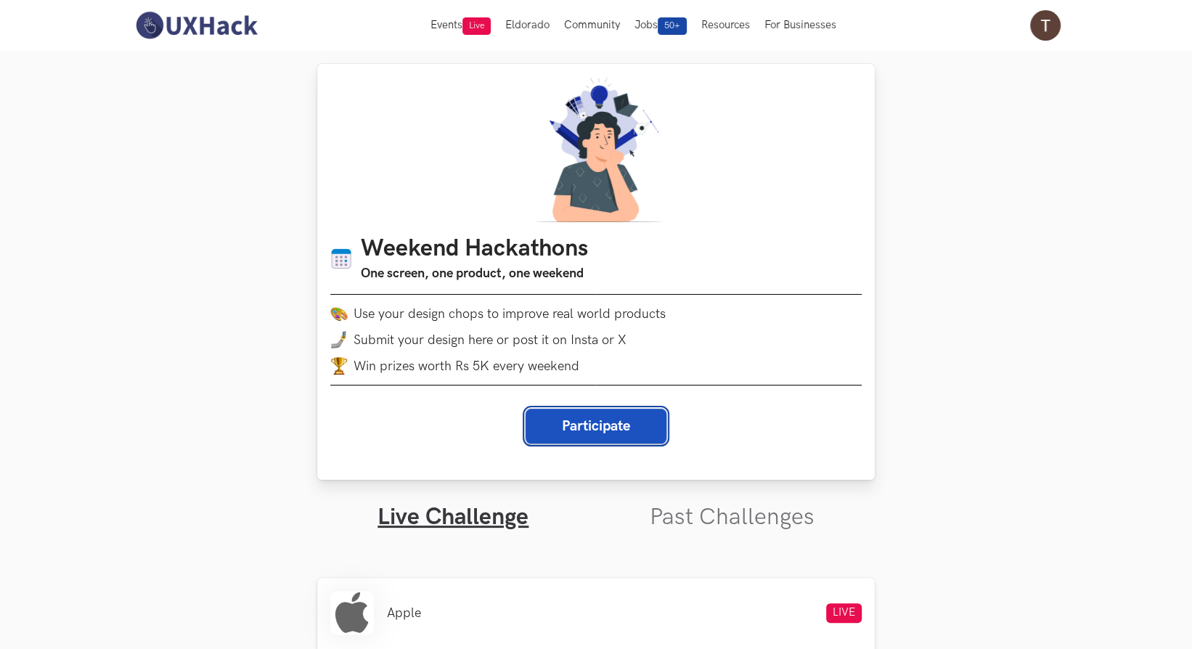
click at [562, 419] on button "Participate" at bounding box center [595, 426] width 141 height 35
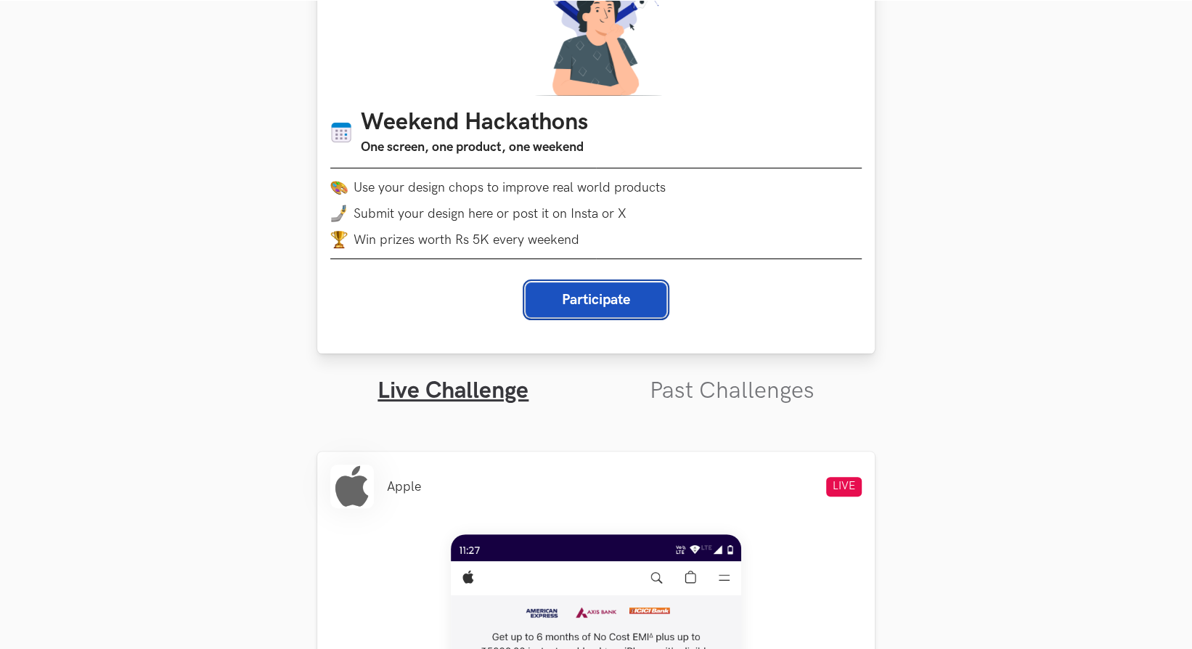
scroll to position [126, 0]
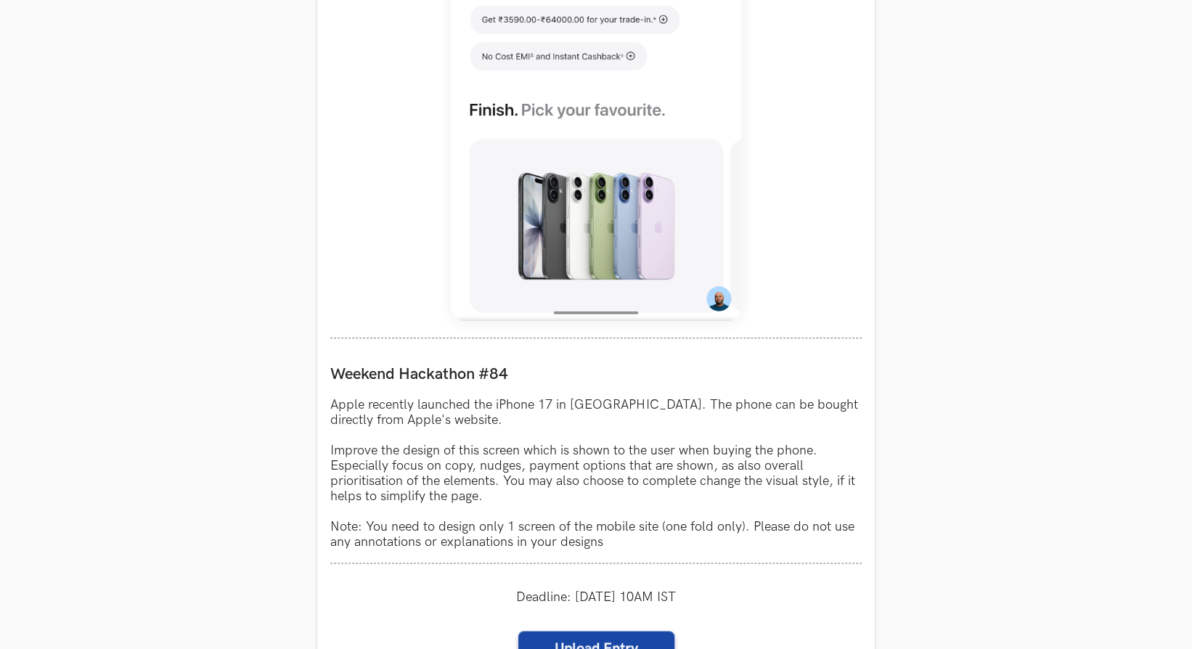
scroll to position [1020, 0]
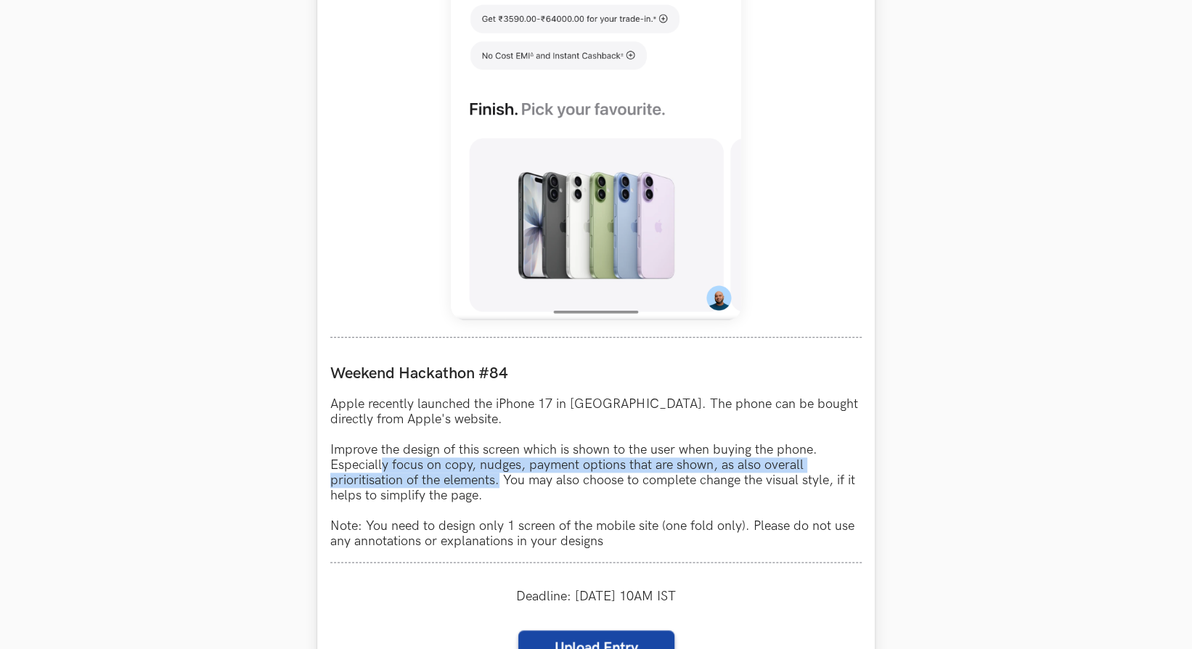
drag, startPoint x: 381, startPoint y: 466, endPoint x: 501, endPoint y: 483, distance: 121.0
click at [501, 483] on p "Apple recently launched the iPhone 17 in [GEOGRAPHIC_DATA]. The phone can be bo…" at bounding box center [595, 472] width 531 height 152
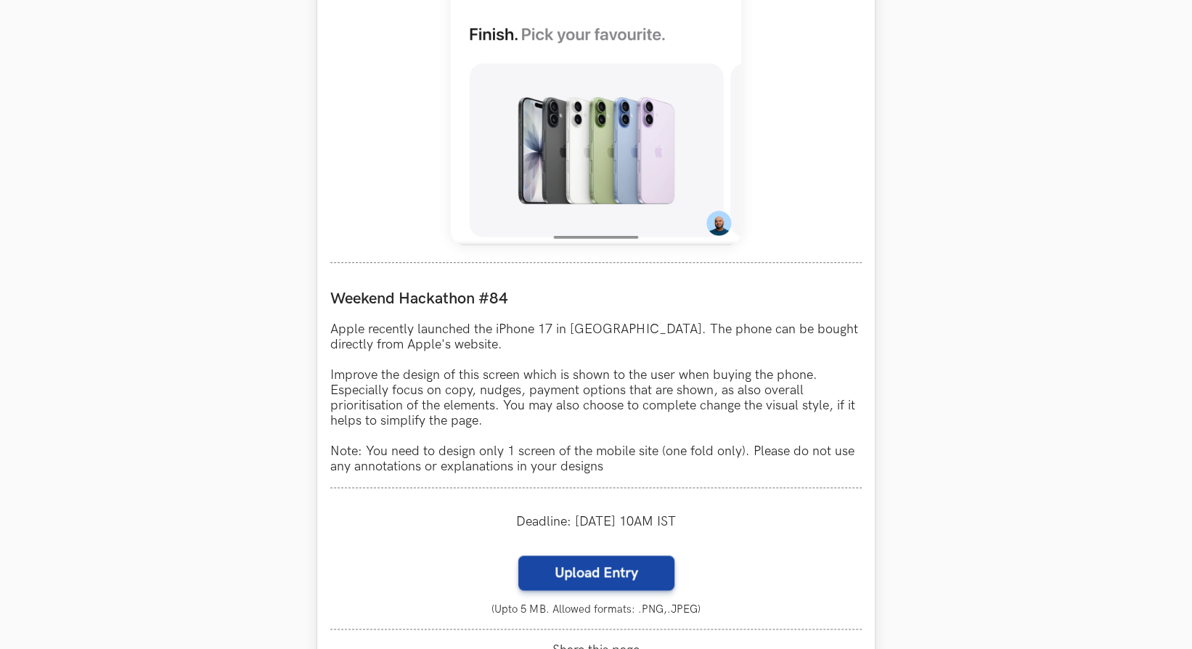
scroll to position [1096, 0]
click at [462, 448] on p "Apple recently launched the iPhone 17 in [GEOGRAPHIC_DATA]. The phone can be bo…" at bounding box center [595, 397] width 531 height 152
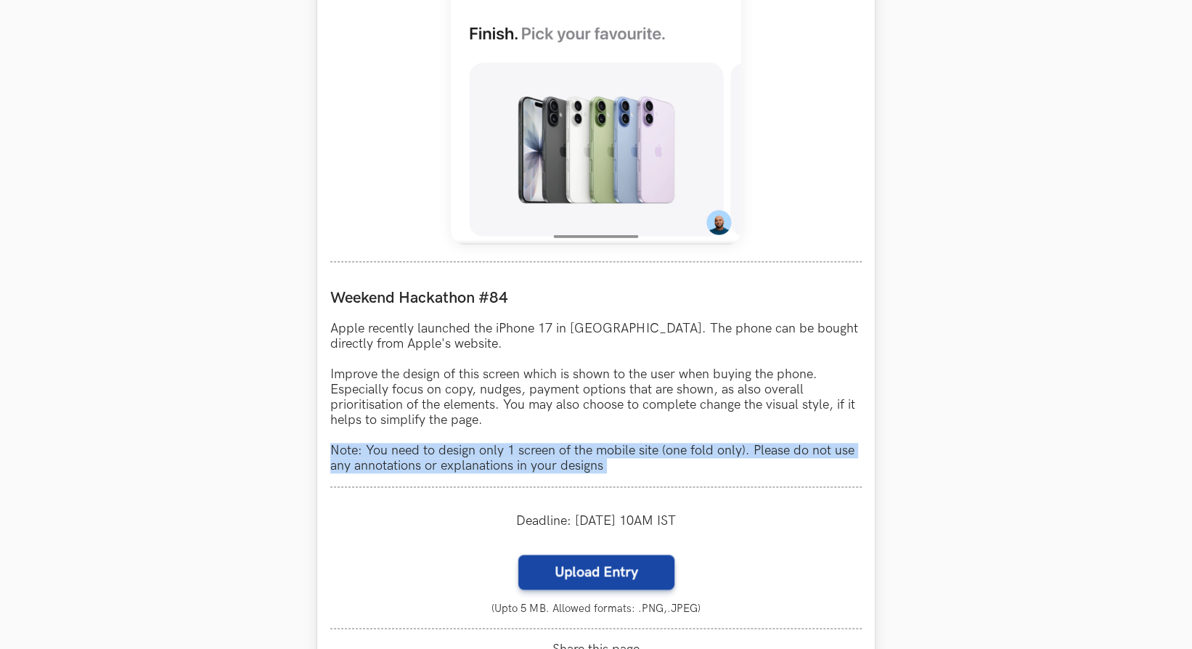
click at [462, 448] on p "Apple recently launched the iPhone 17 in [GEOGRAPHIC_DATA]. The phone can be bo…" at bounding box center [595, 397] width 531 height 152
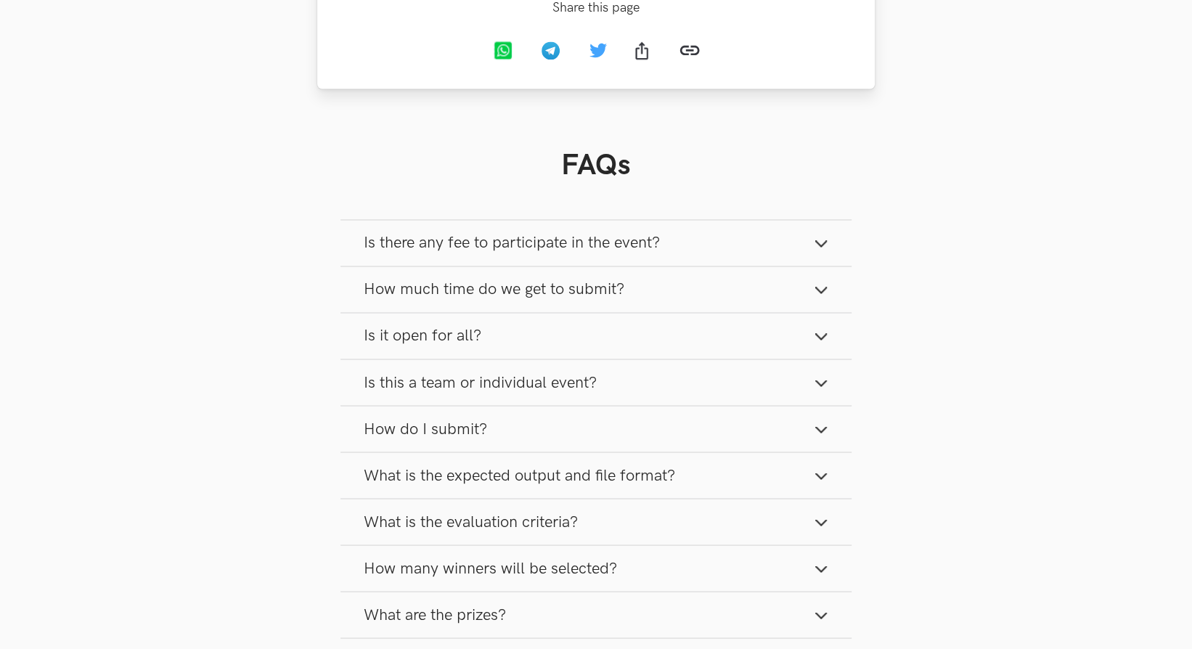
scroll to position [1807, 0]
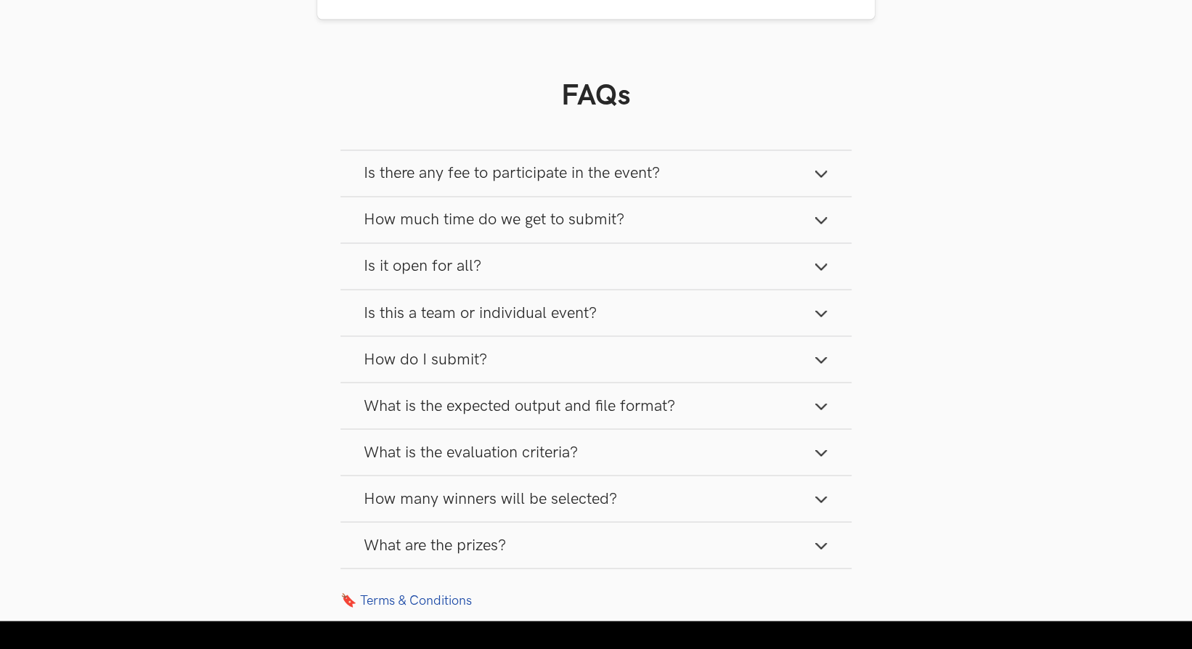
click at [726, 171] on button "Is there any fee to participate in the event?" at bounding box center [595, 173] width 511 height 46
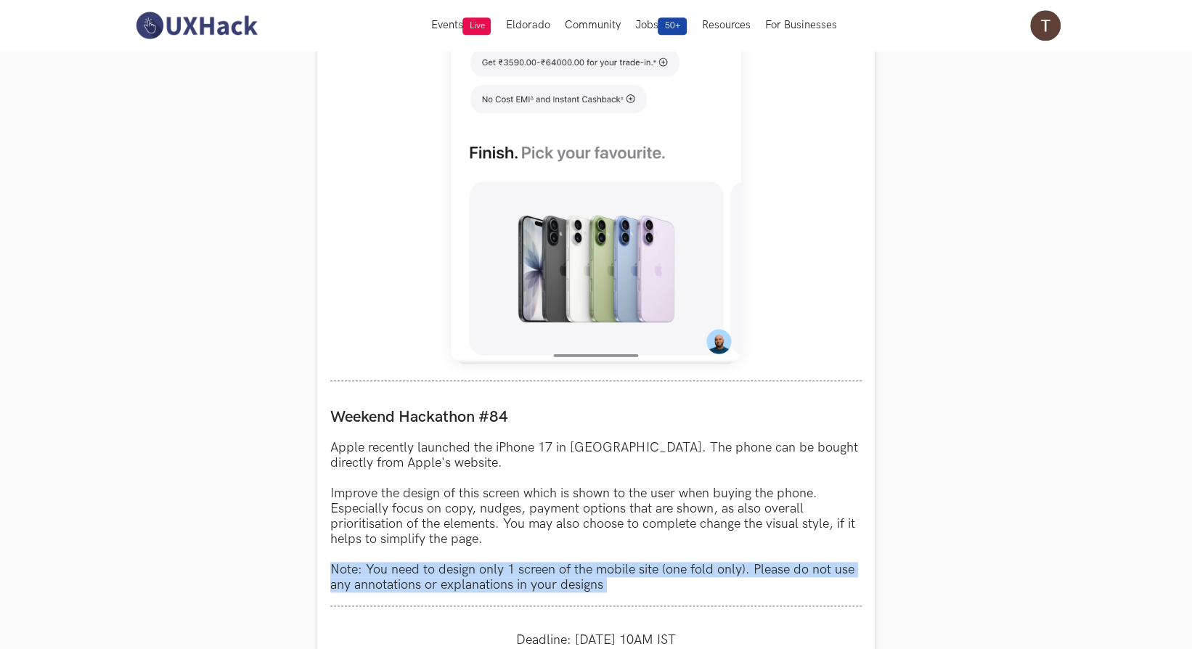
scroll to position [549, 0]
